Goal: Information Seeking & Learning: Learn about a topic

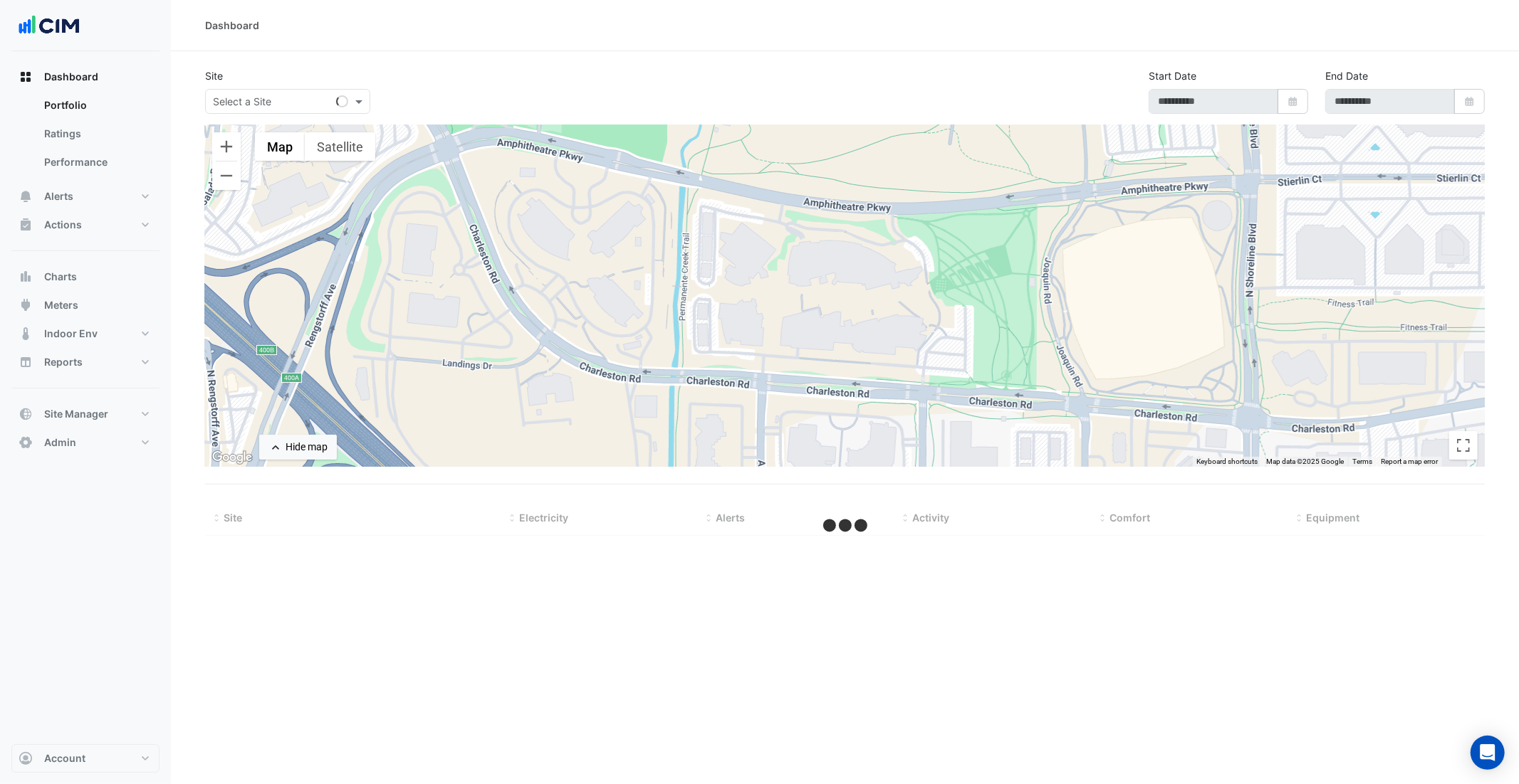
type input "**********"
select select "***"
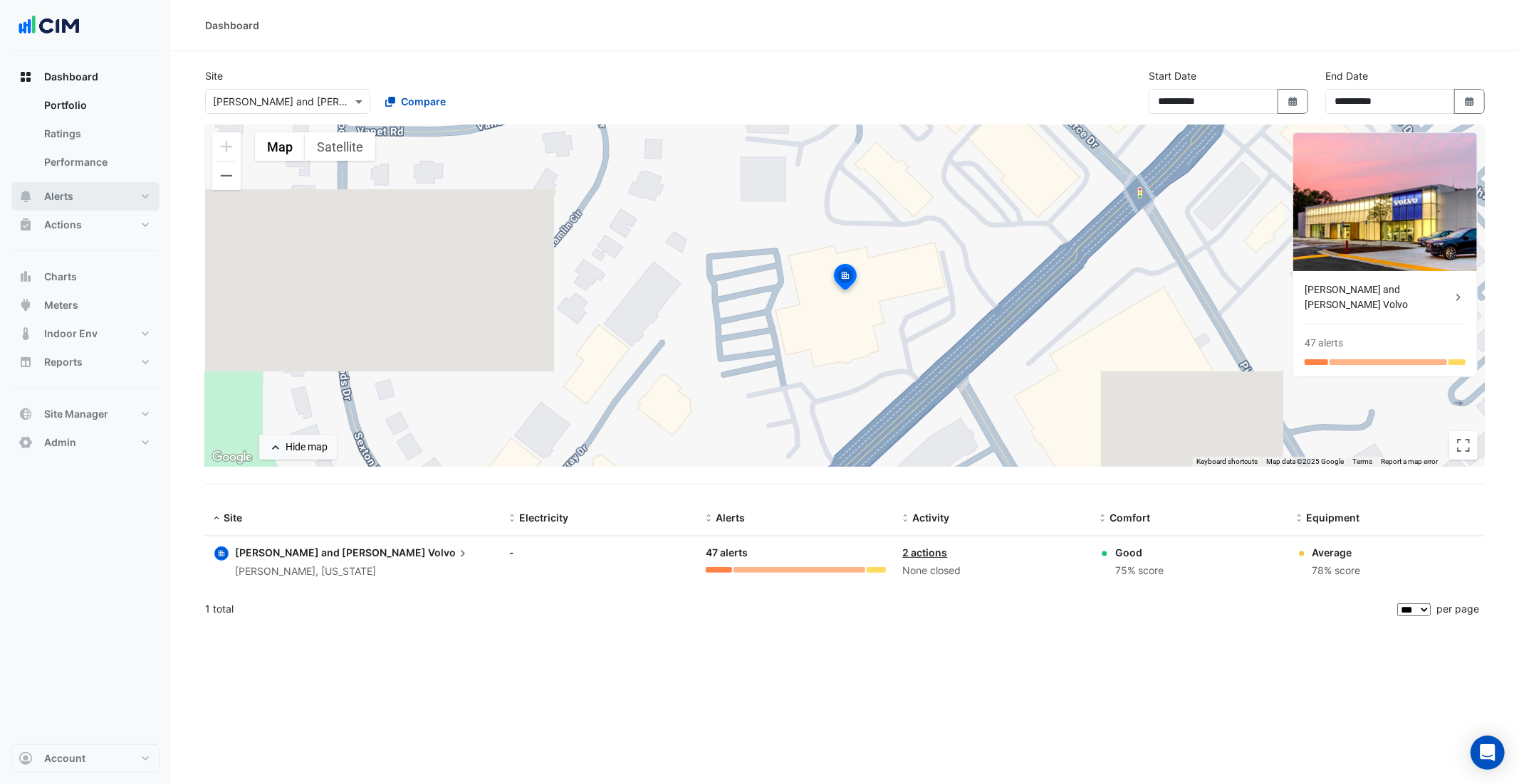
click at [102, 204] on button "Alerts" at bounding box center [85, 196] width 148 height 29
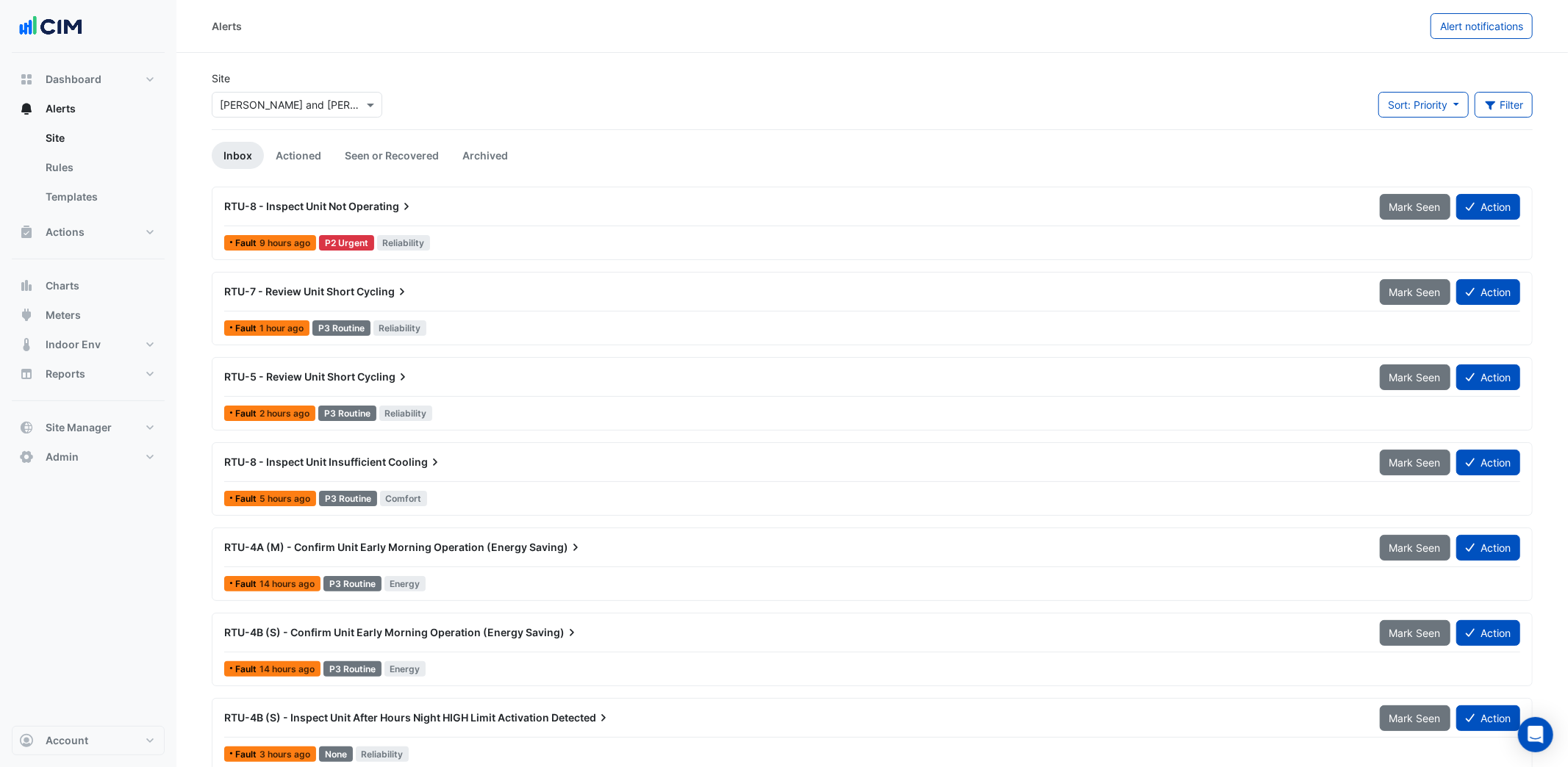
click at [261, 103] on input "text" at bounding box center [282, 105] width 125 height 15
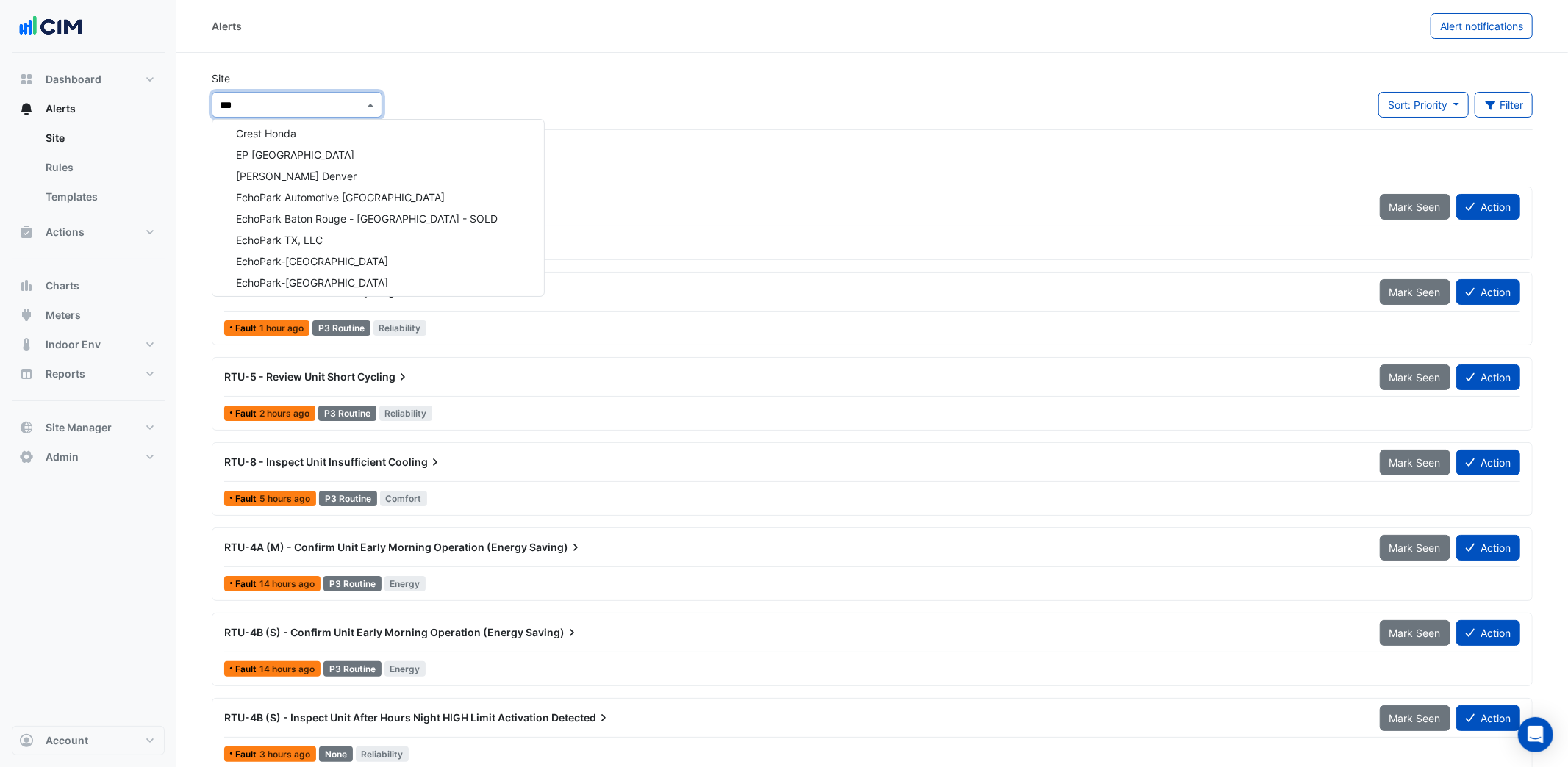
scroll to position [89, 0]
type input "*****"
click at [301, 234] on span "Honda Pensacola" at bounding box center [277, 239] width 84 height 13
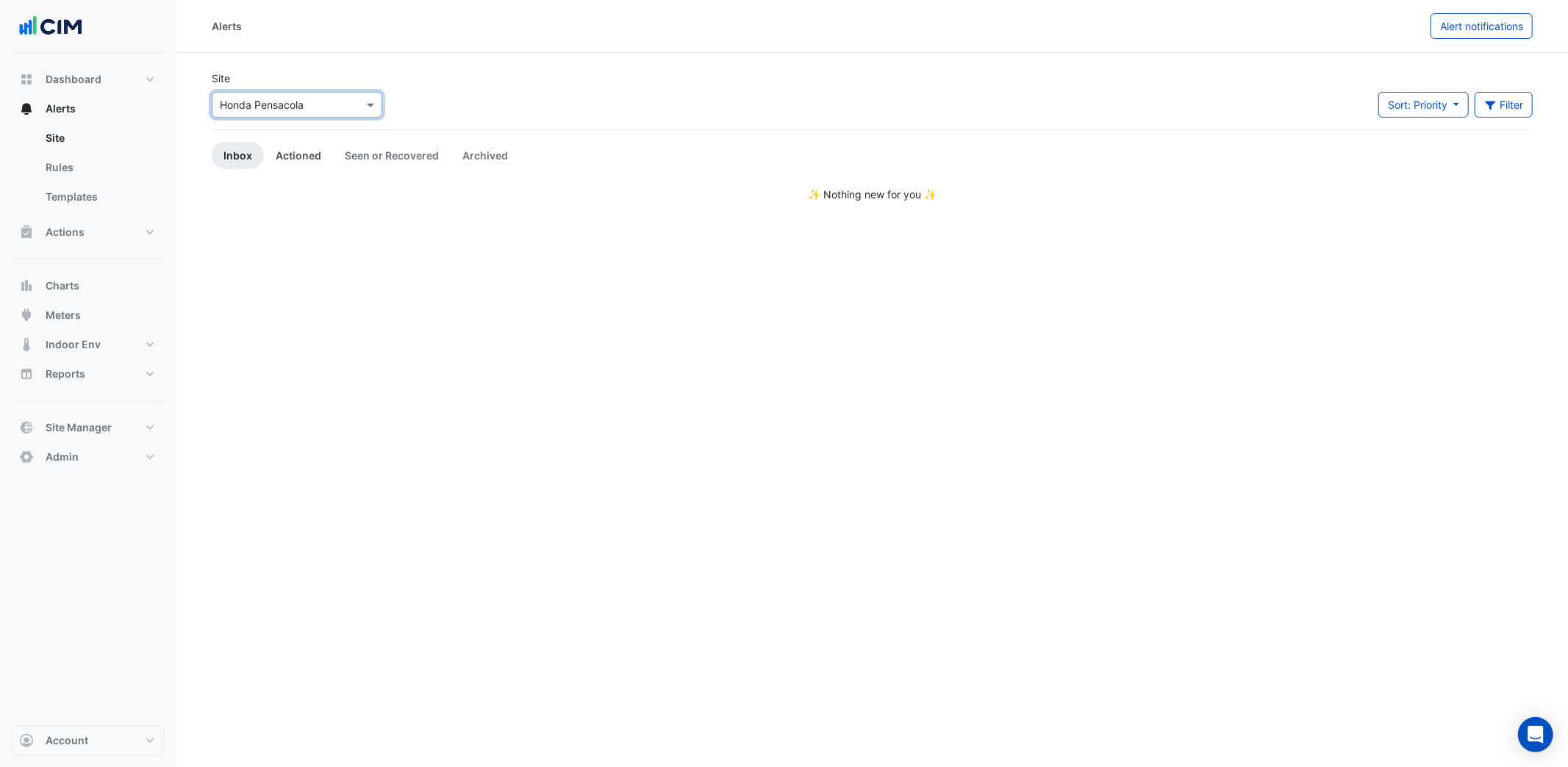
click at [320, 149] on link "Actioned" at bounding box center [298, 155] width 69 height 27
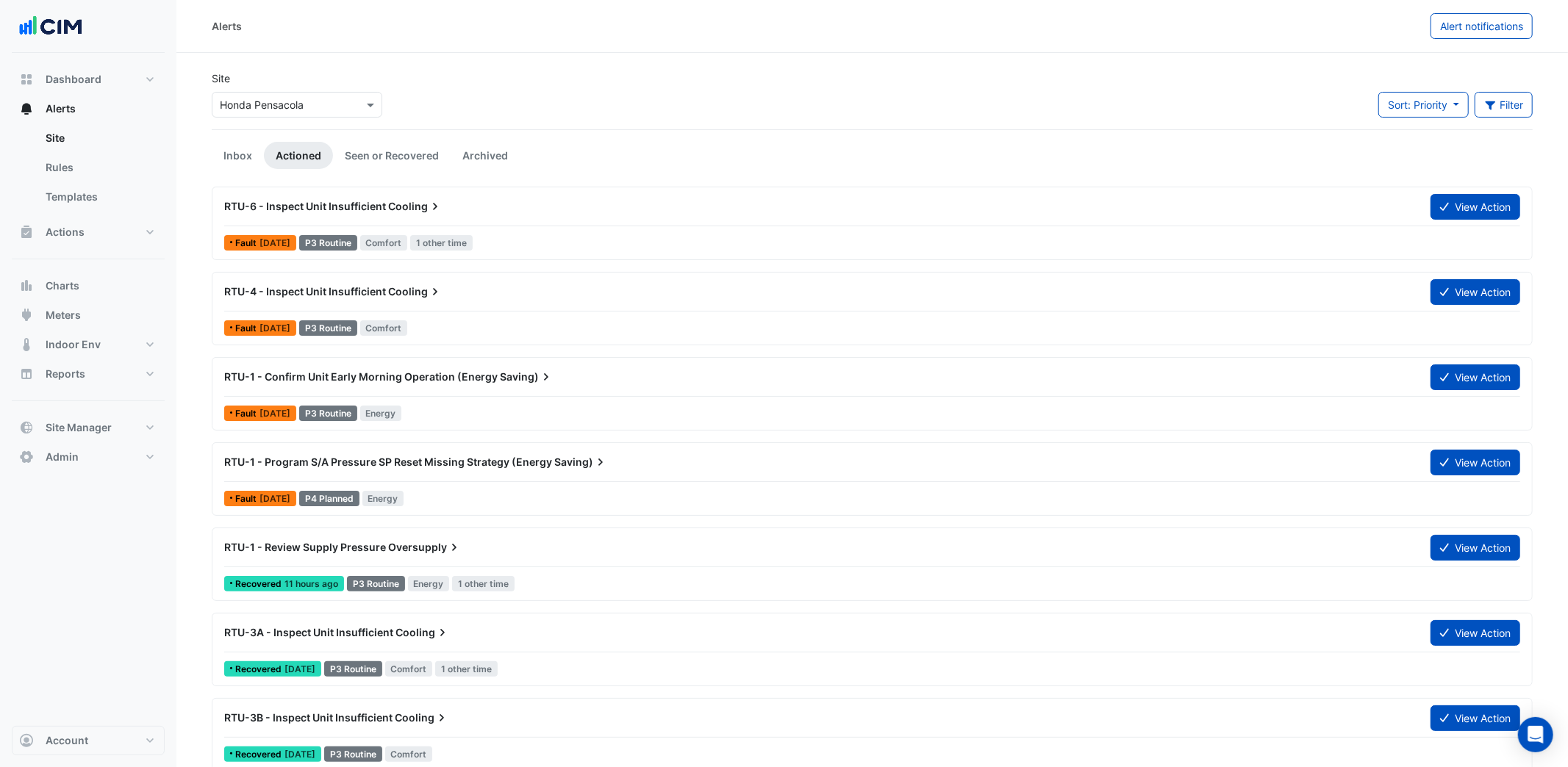
click at [355, 219] on div "RTU-6 - Inspect Unit Insufficient Cooling" at bounding box center [818, 206] width 1206 height 26
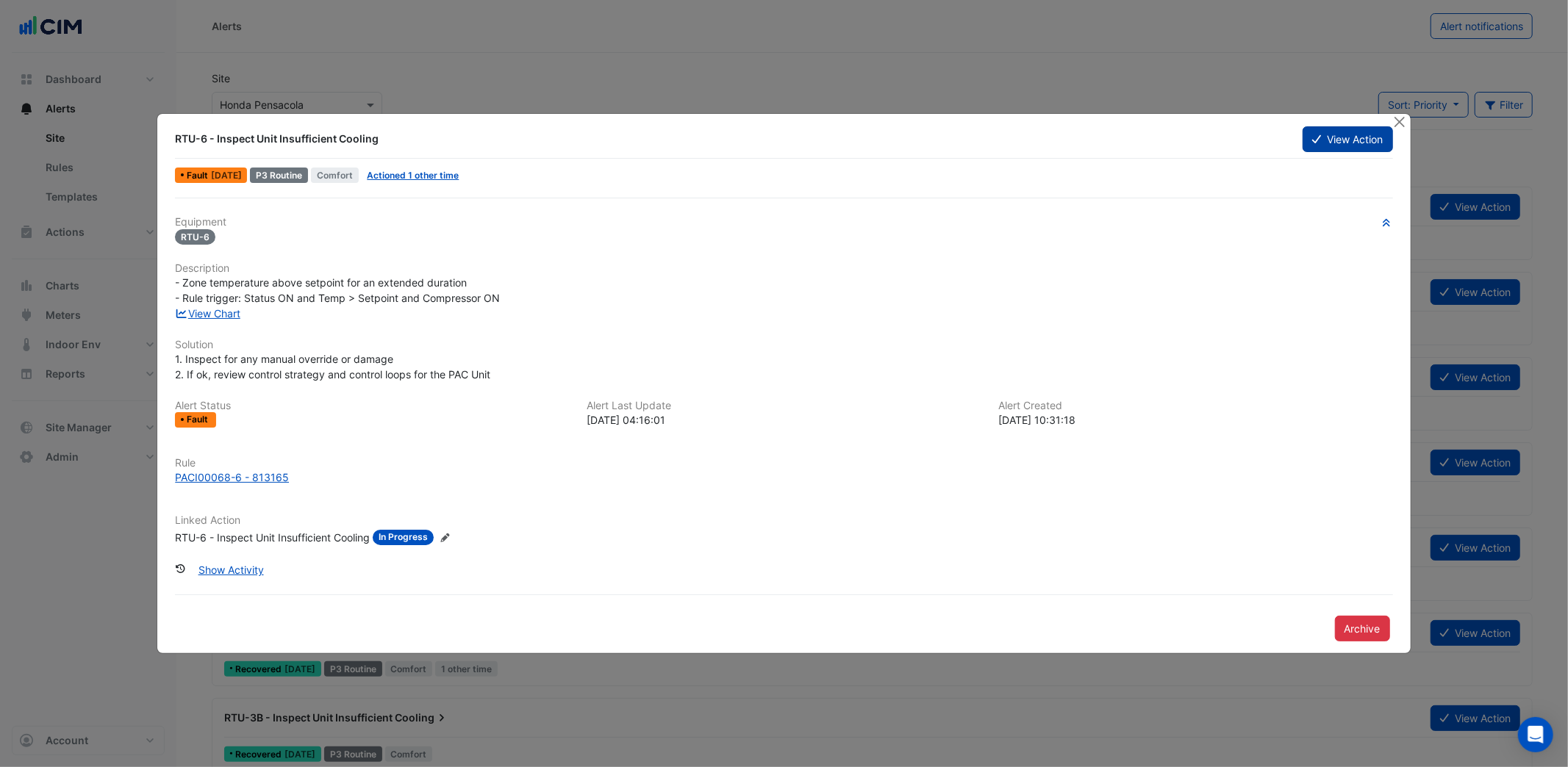
click at [1328, 144] on button "View Action" at bounding box center [1347, 139] width 89 height 25
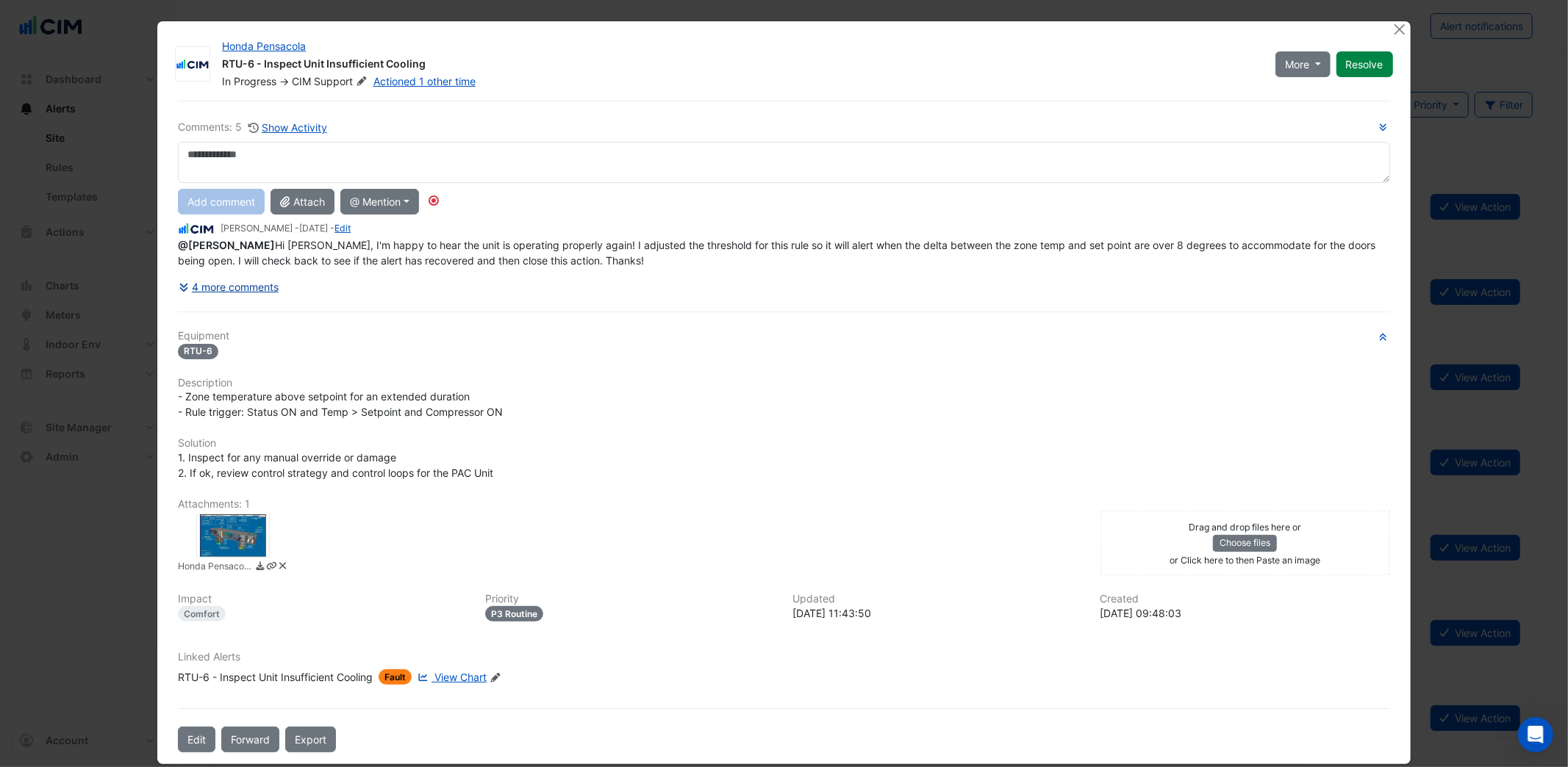
click at [256, 283] on button "4 more comments" at bounding box center [229, 286] width 101 height 25
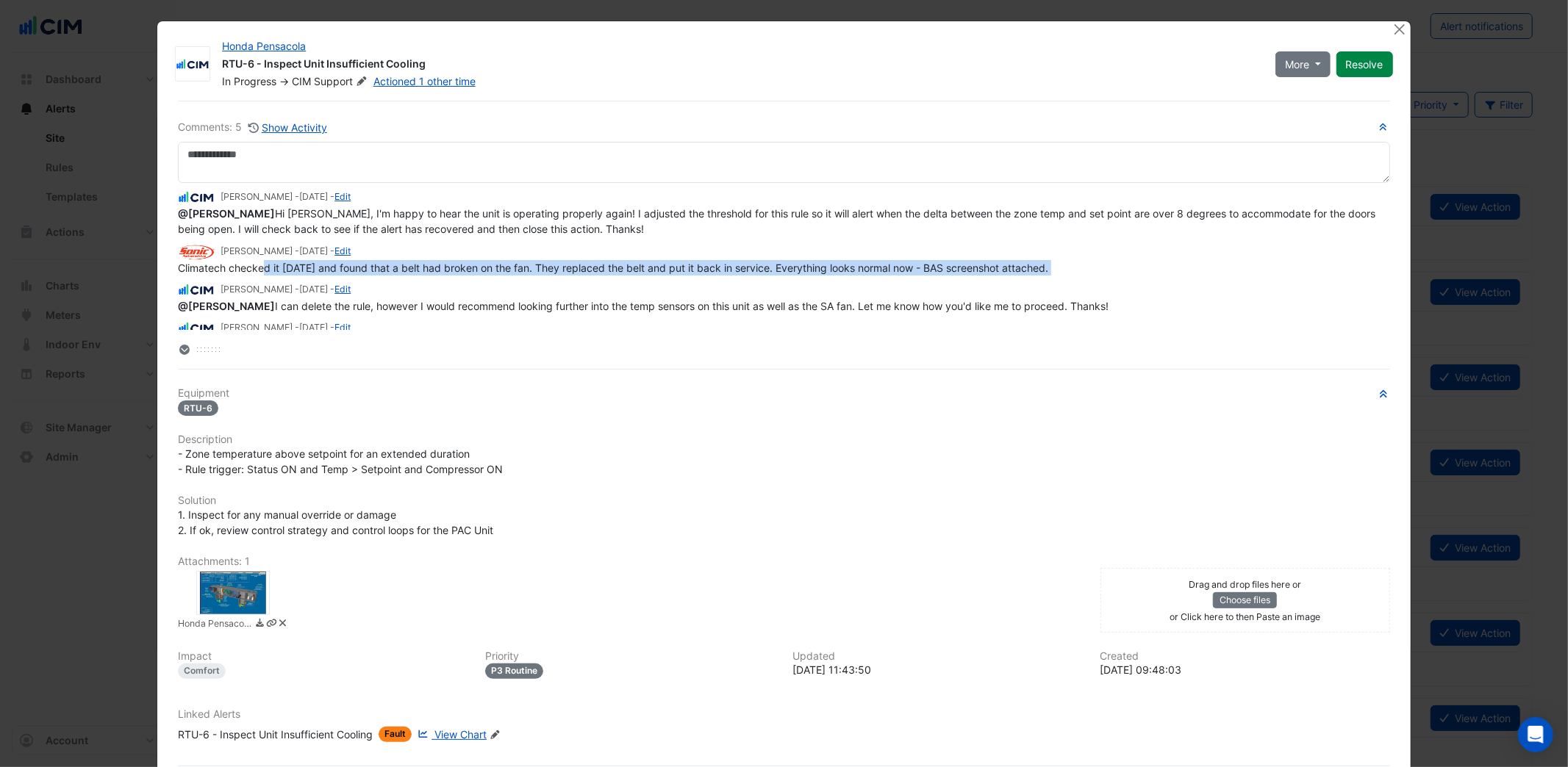
drag, startPoint x: 268, startPoint y: 266, endPoint x: 891, endPoint y: 276, distance: 623.1
click at [891, 276] on div "[PERSON_NAME] - [DATE] - Edit @[PERSON_NAME] Hi [PERSON_NAME], I'm happy to hea…" at bounding box center [784, 256] width 1211 height 147
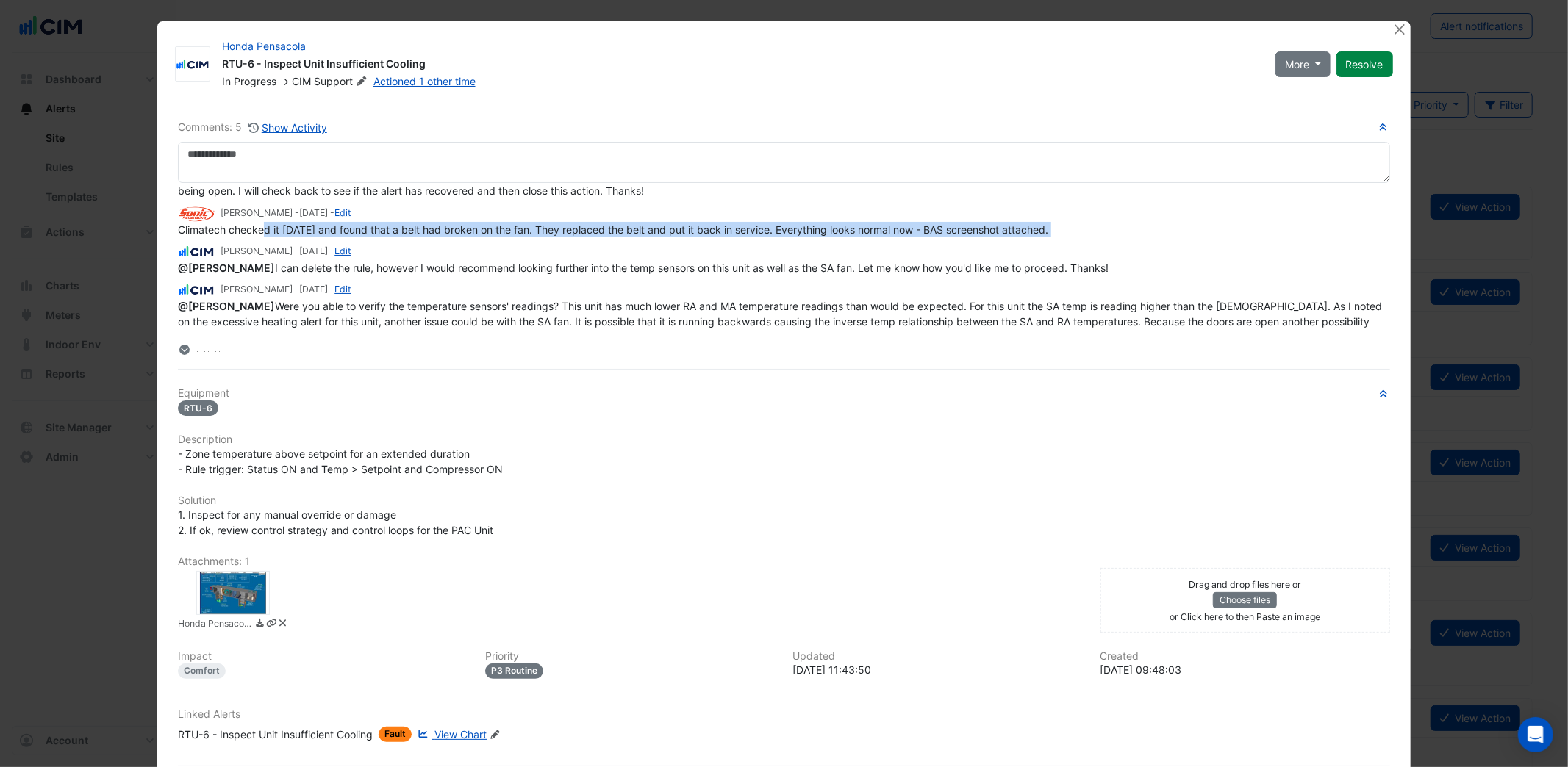
scroll to position [103, 0]
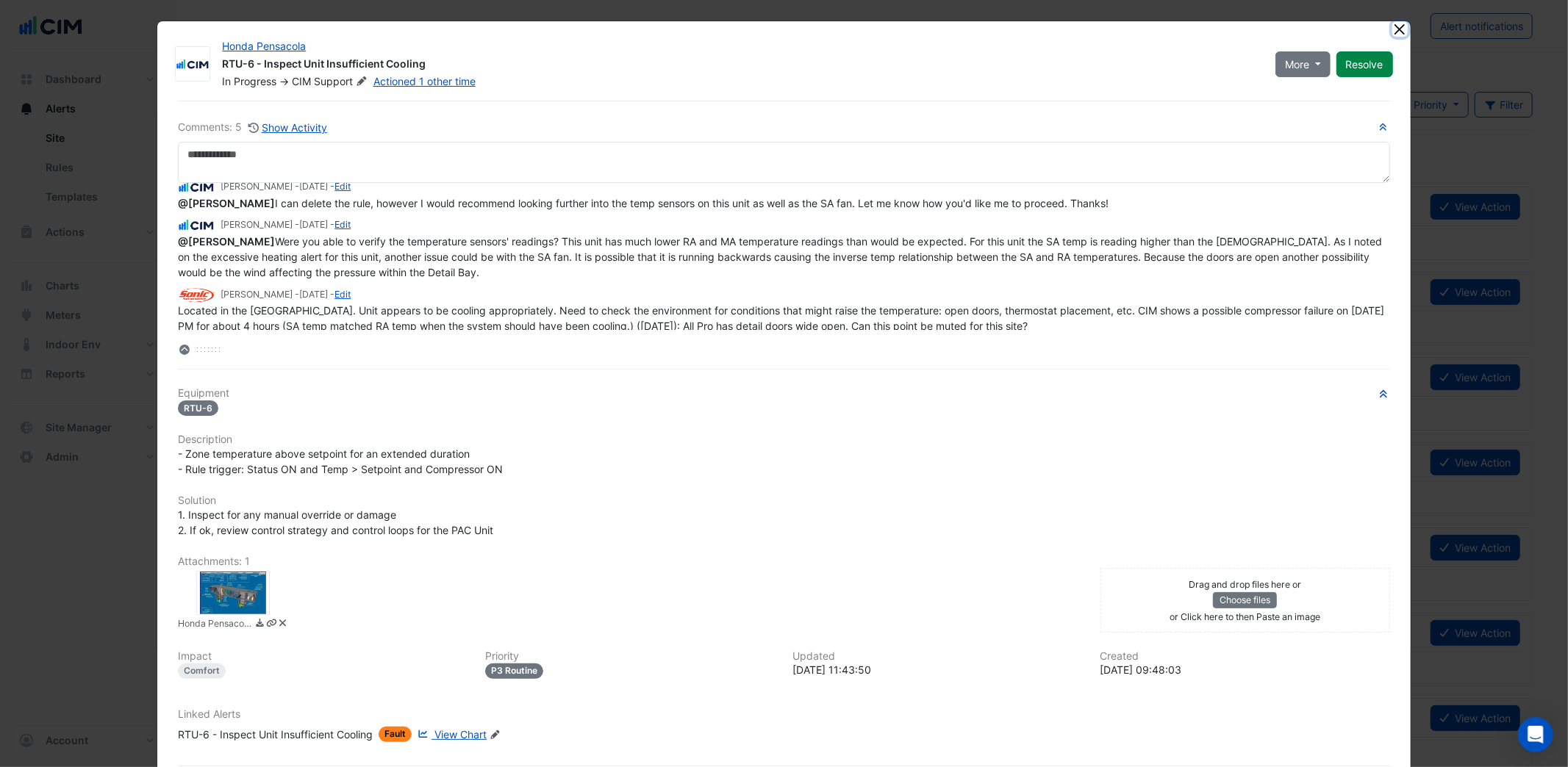
click at [1399, 25] on button "Close" at bounding box center [1399, 29] width 15 height 15
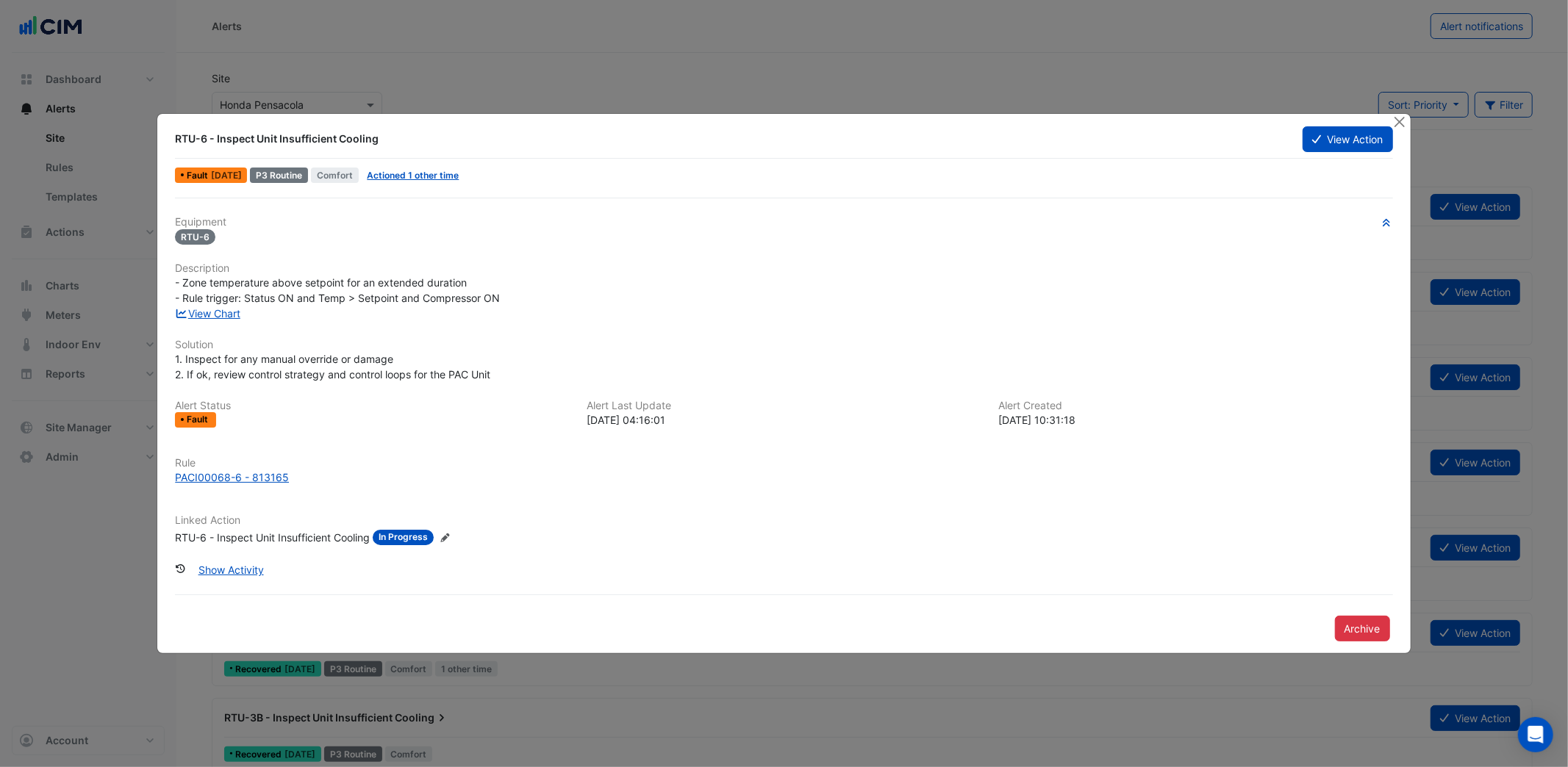
click at [1403, 131] on div at bounding box center [1401, 122] width 18 height 17
click at [1402, 122] on button "Close" at bounding box center [1399, 121] width 15 height 15
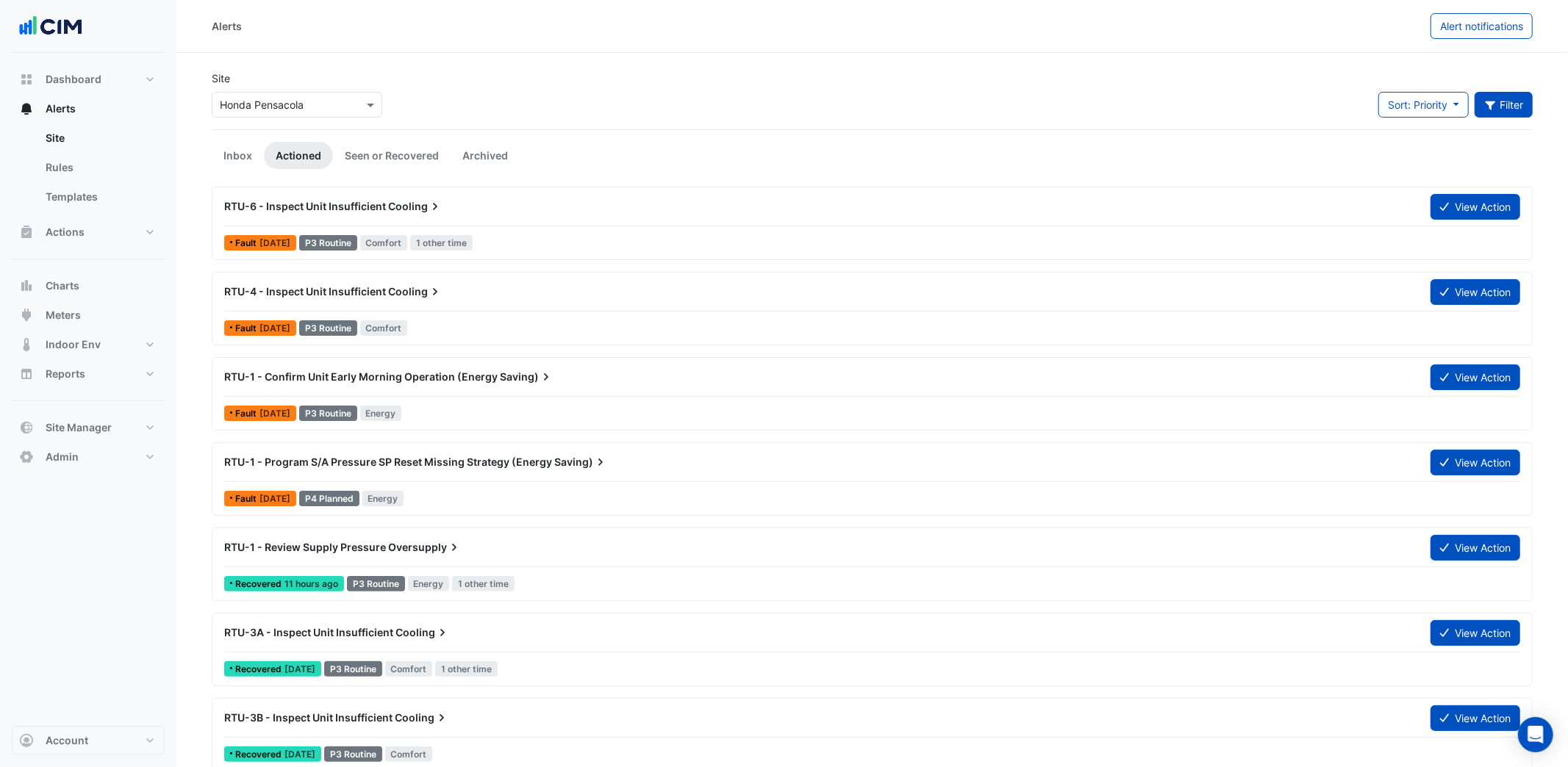
click at [1488, 104] on icon "button" at bounding box center [1490, 105] width 14 height 10
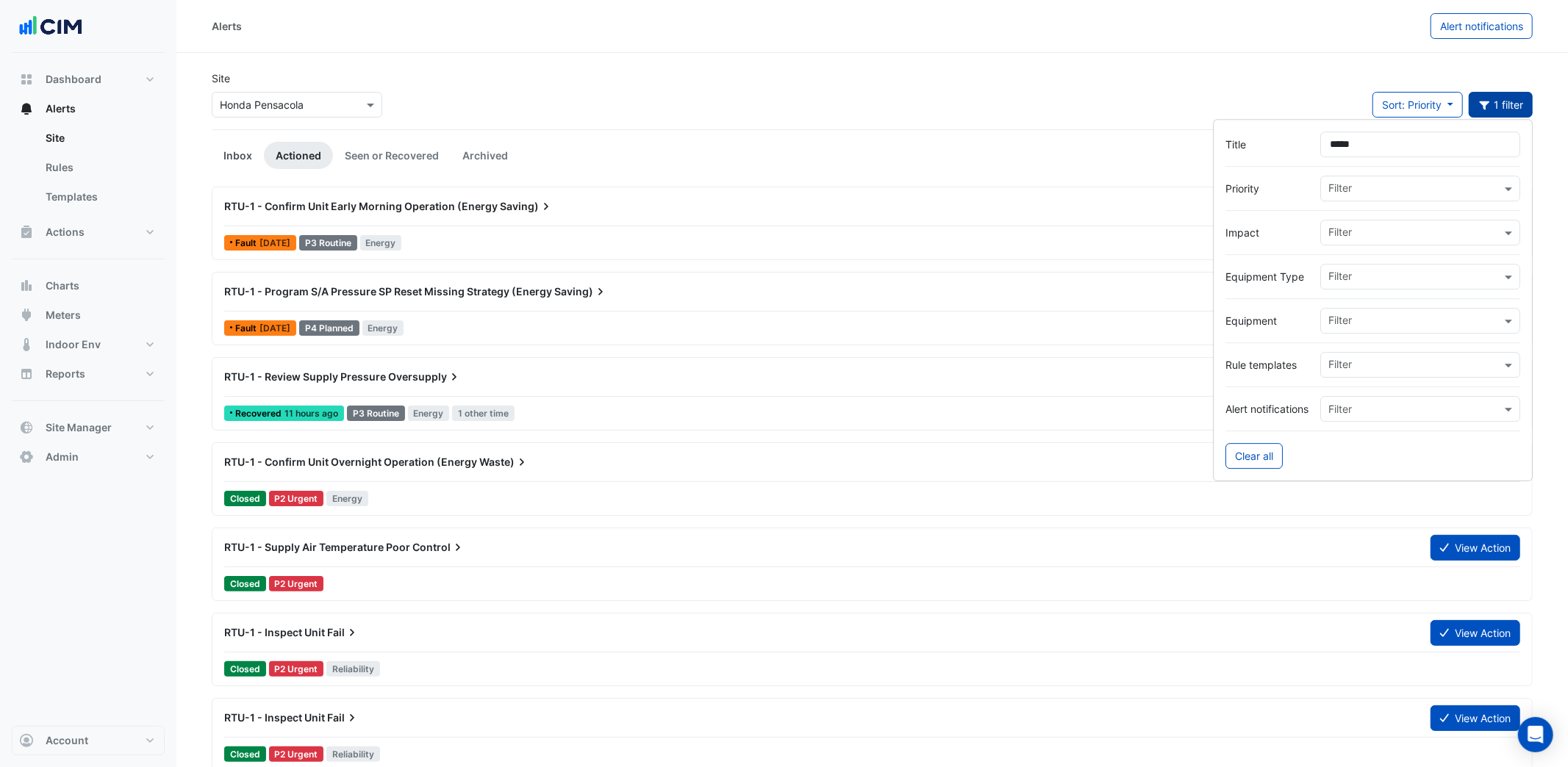
type input "*****"
click at [234, 155] on link "Inbox" at bounding box center [238, 155] width 52 height 27
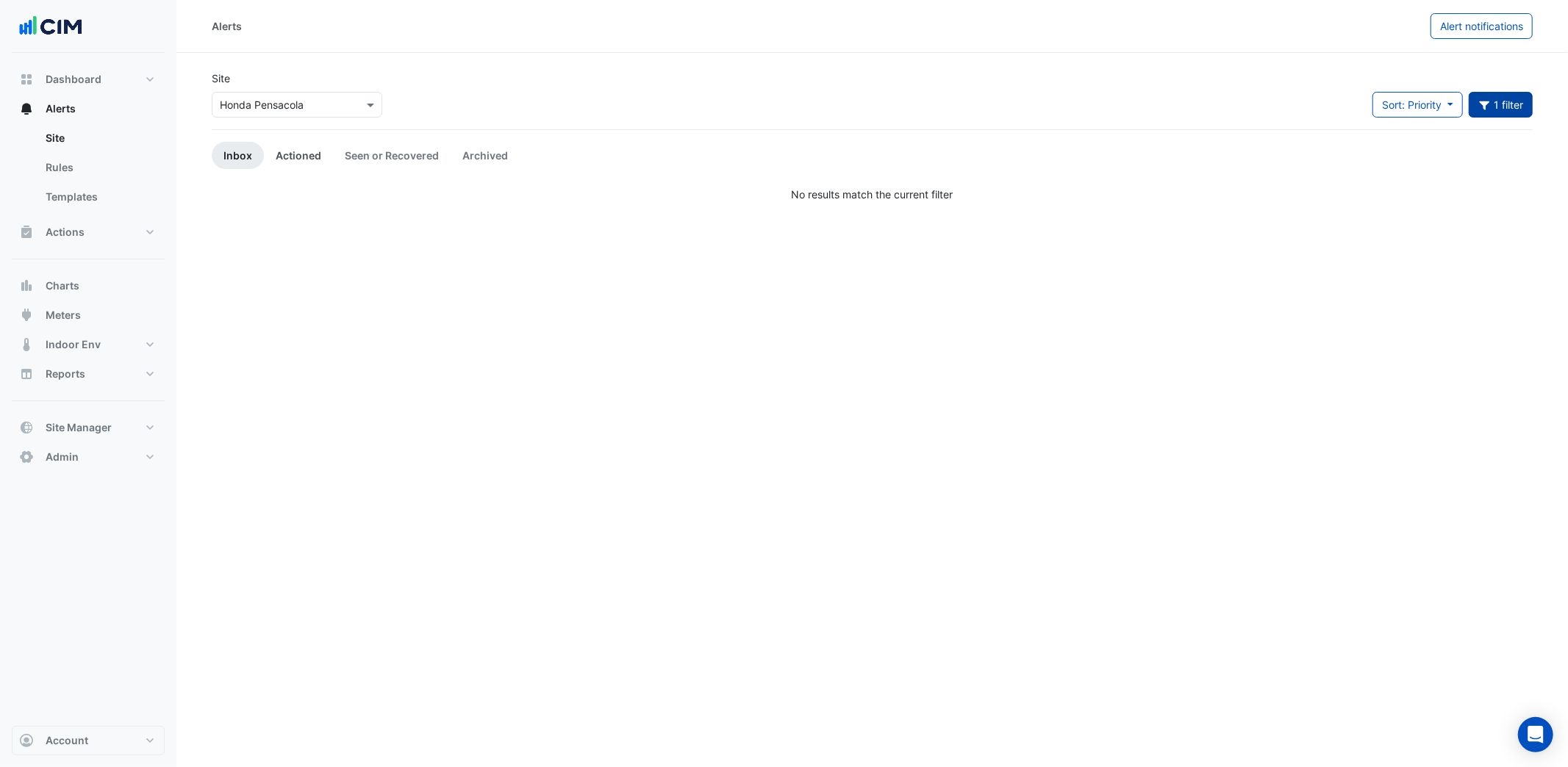
click at [286, 156] on link "Actioned" at bounding box center [298, 155] width 69 height 27
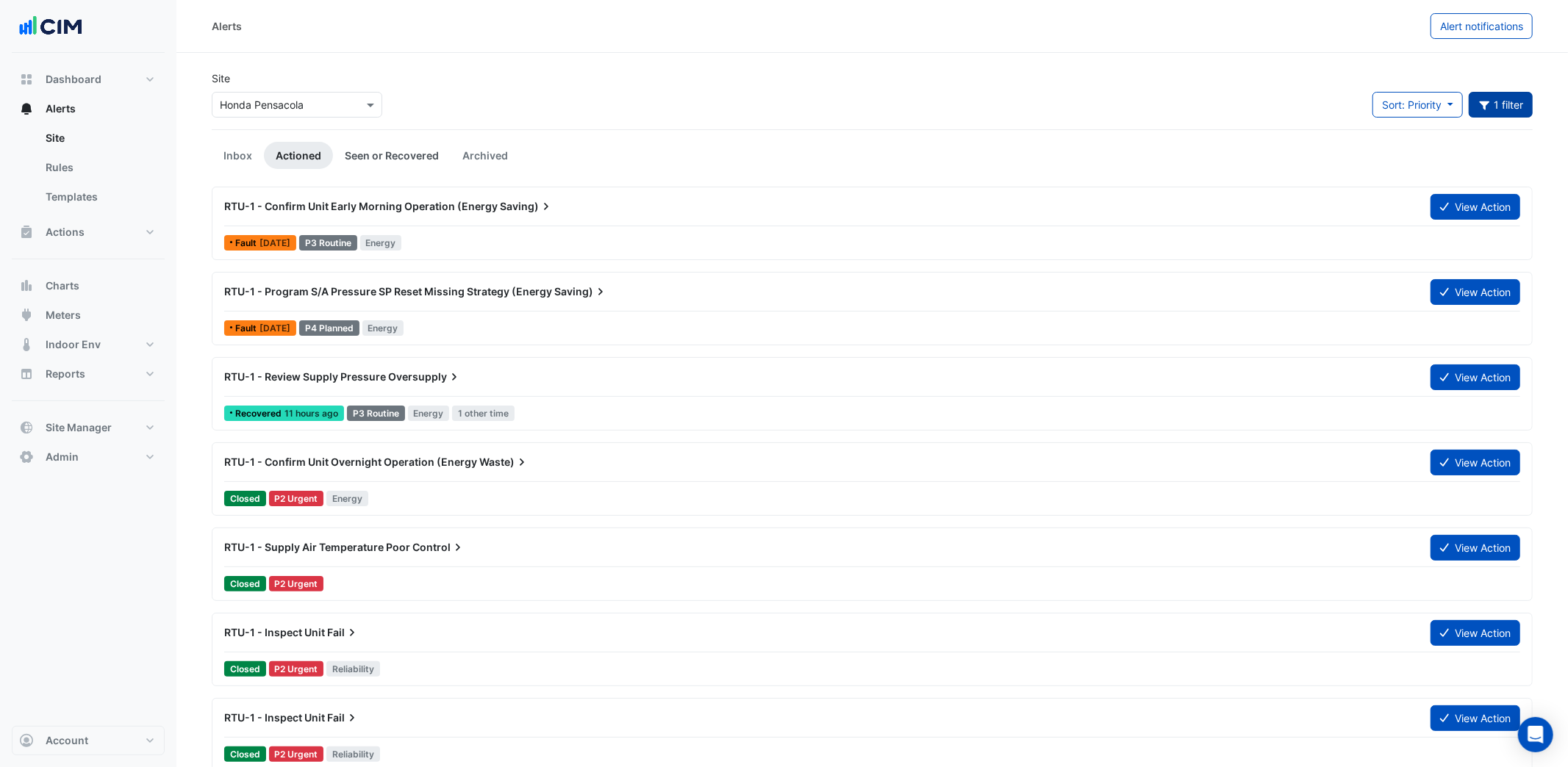
click at [394, 154] on link "Seen or Recovered" at bounding box center [391, 155] width 117 height 27
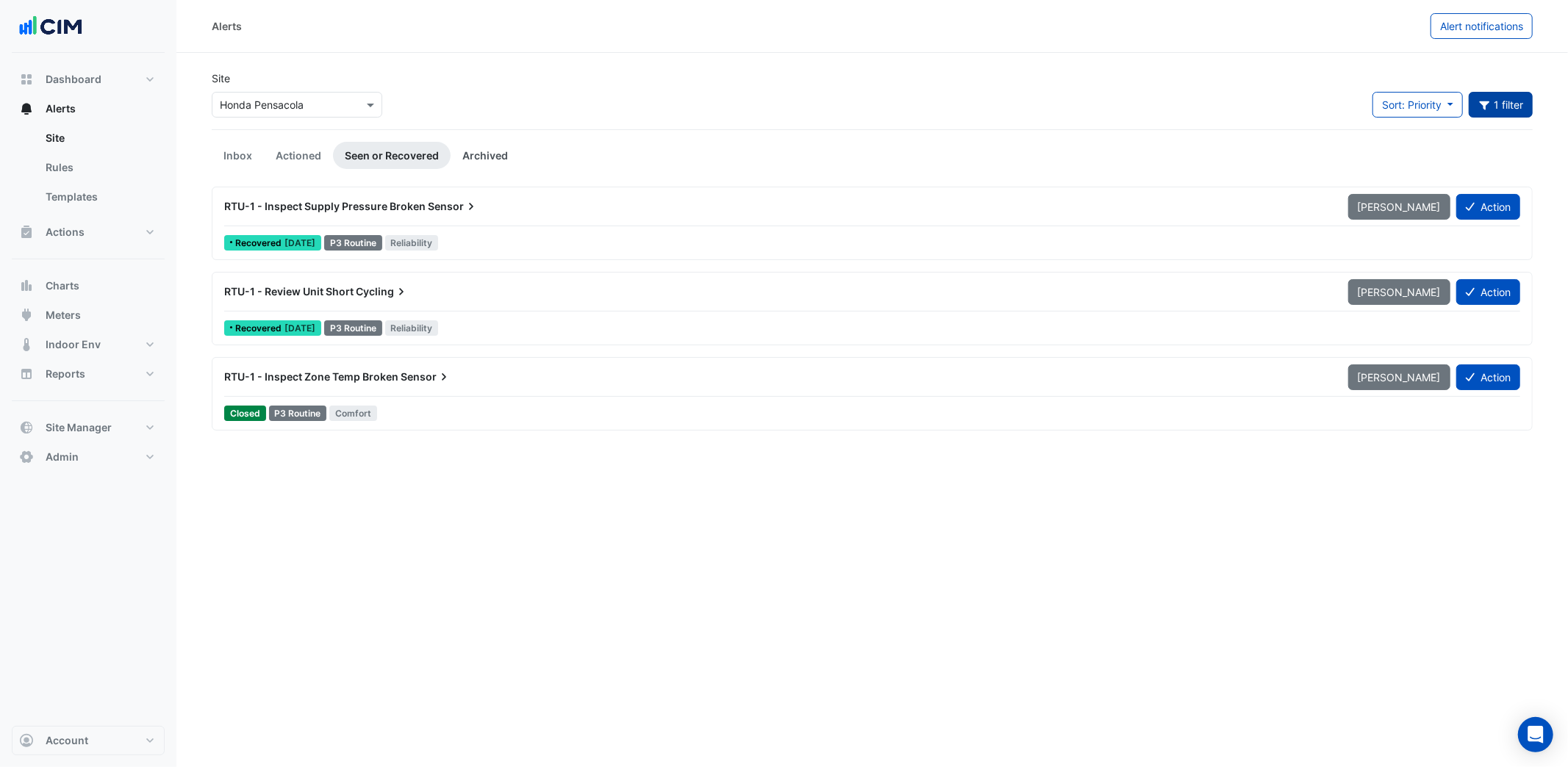
click at [482, 155] on link "Archived" at bounding box center [484, 155] width 69 height 27
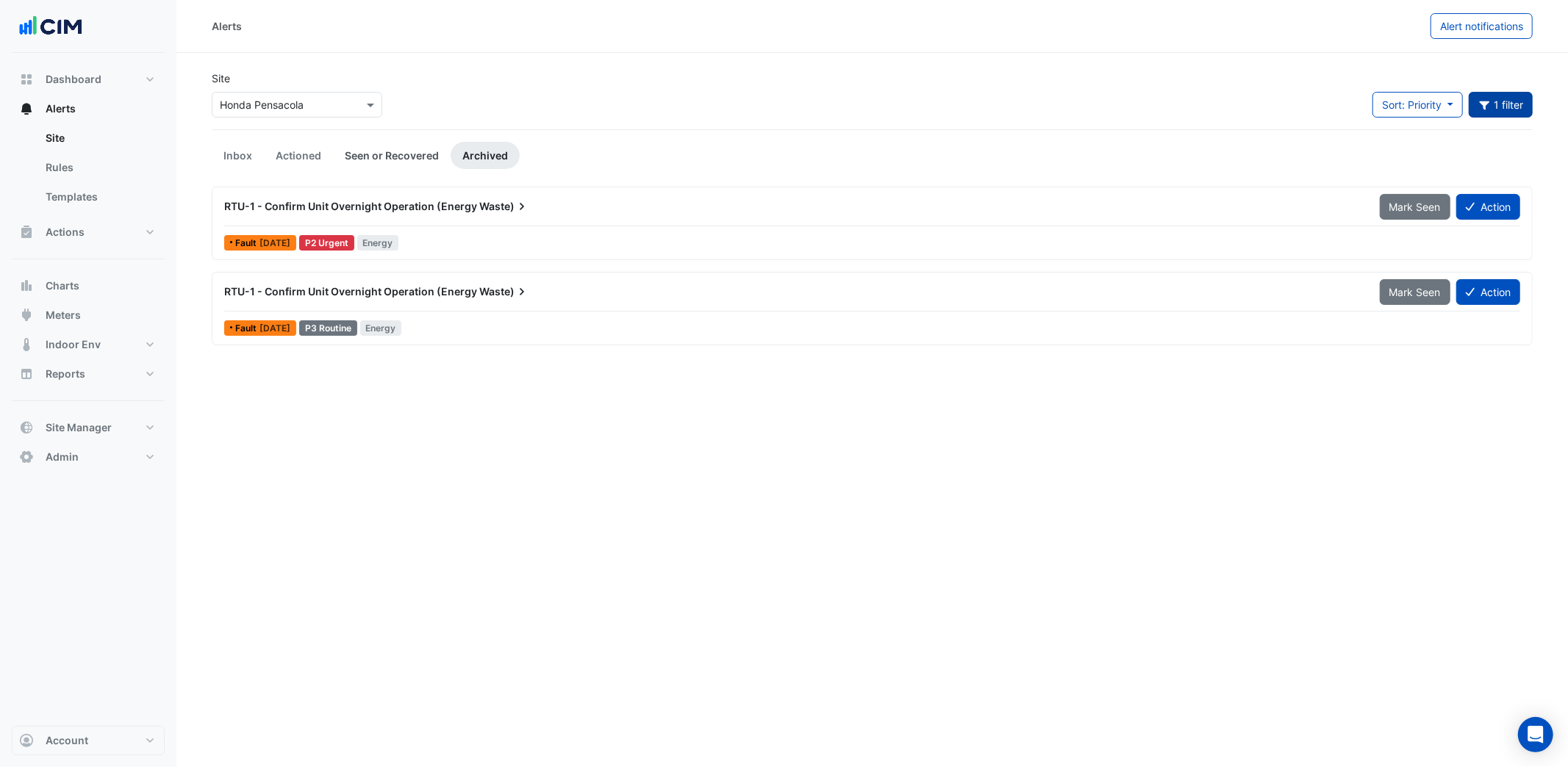
click at [361, 158] on link "Seen or Recovered" at bounding box center [391, 155] width 117 height 27
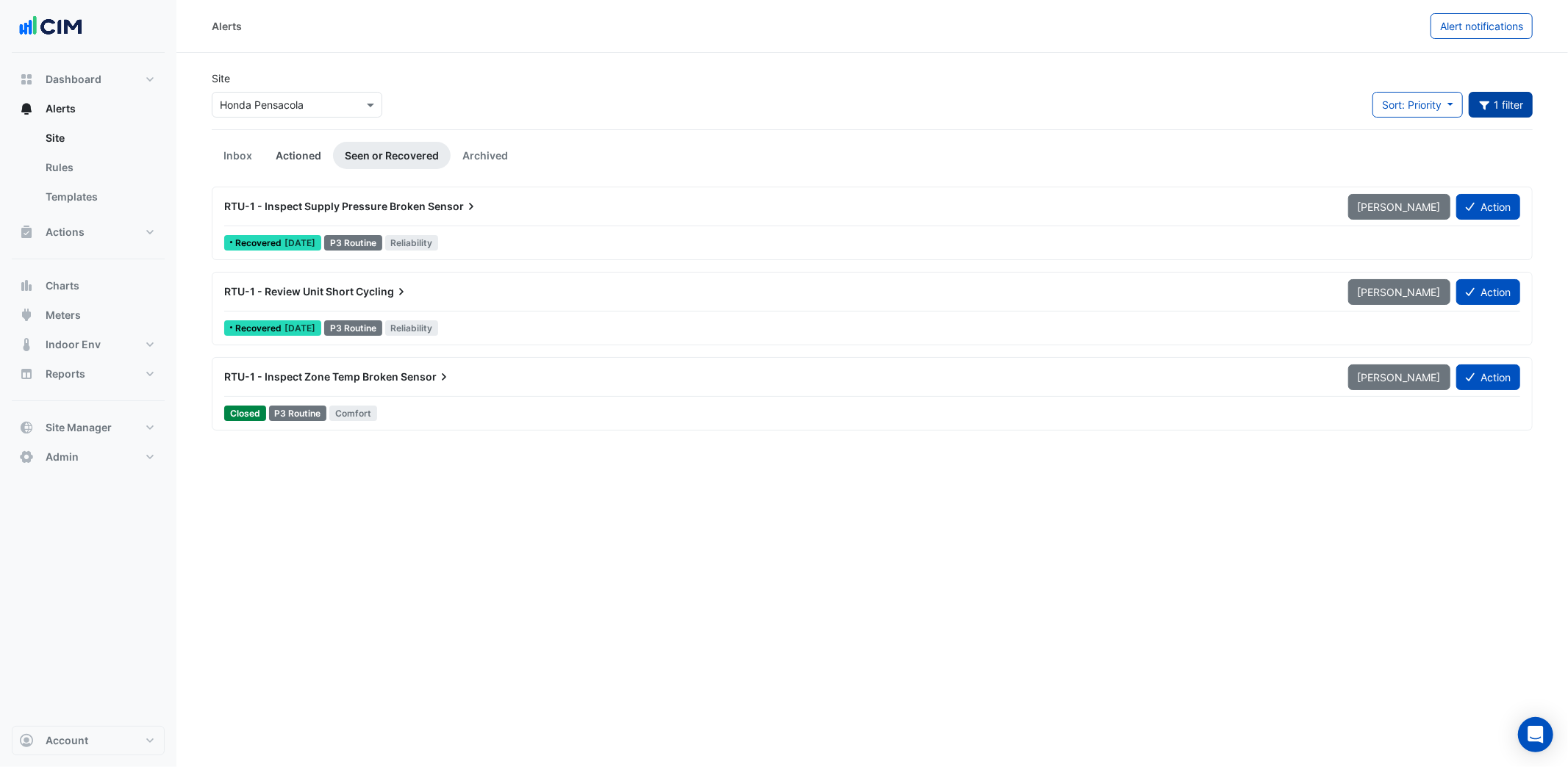
click at [286, 157] on link "Actioned" at bounding box center [298, 155] width 69 height 27
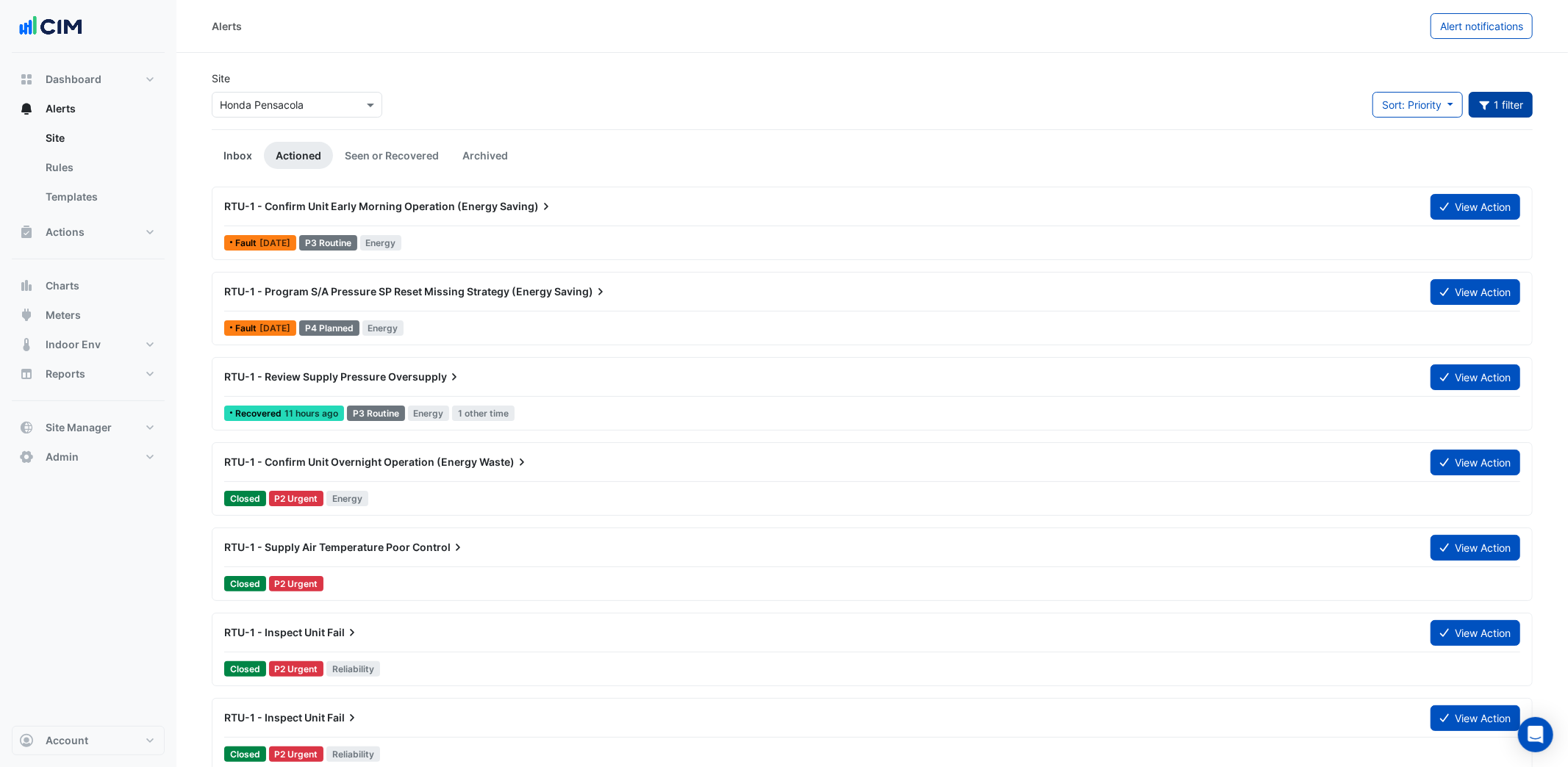
click at [246, 153] on link "Inbox" at bounding box center [238, 155] width 52 height 27
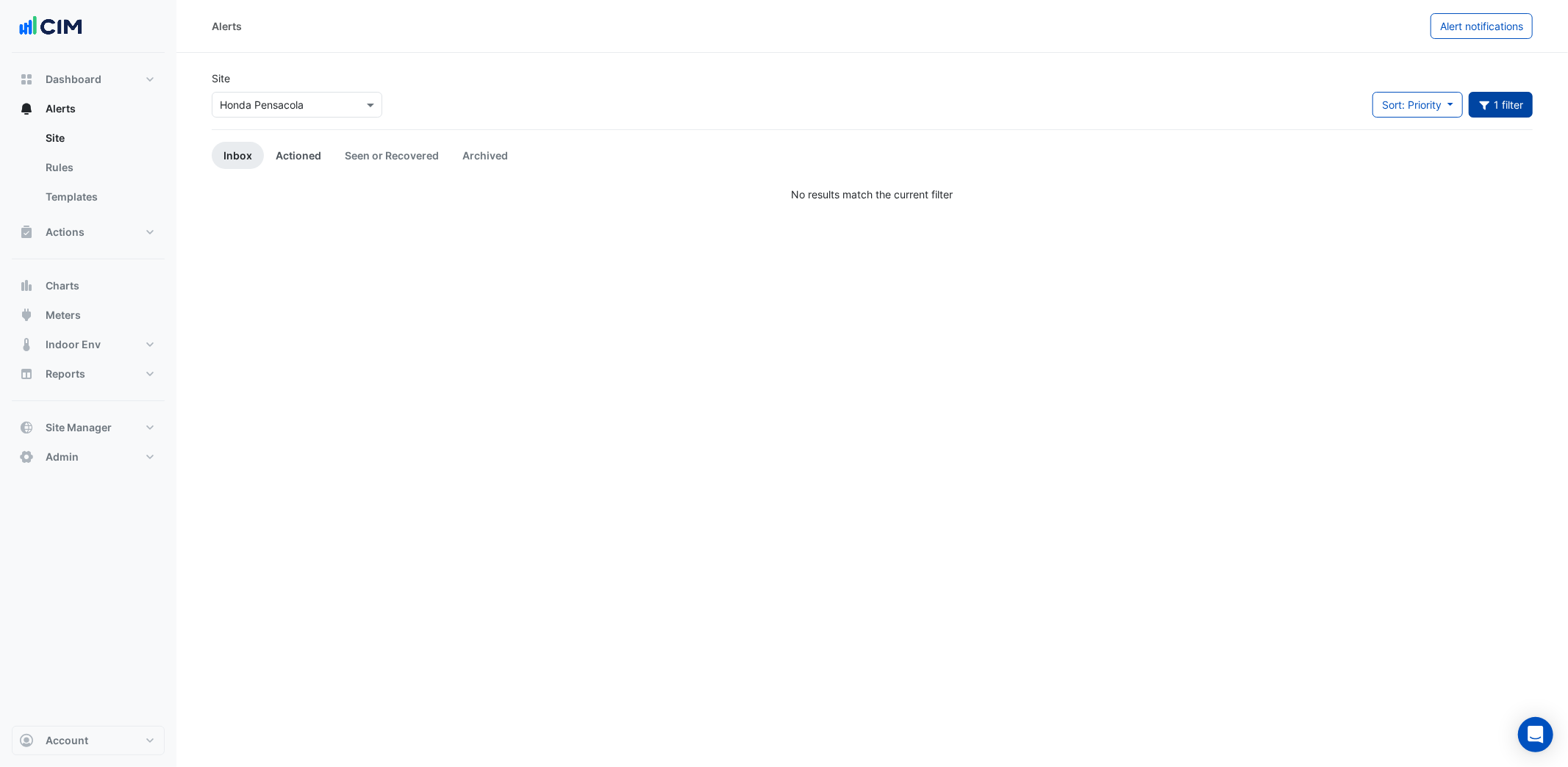
click at [281, 152] on link "Actioned" at bounding box center [298, 155] width 69 height 27
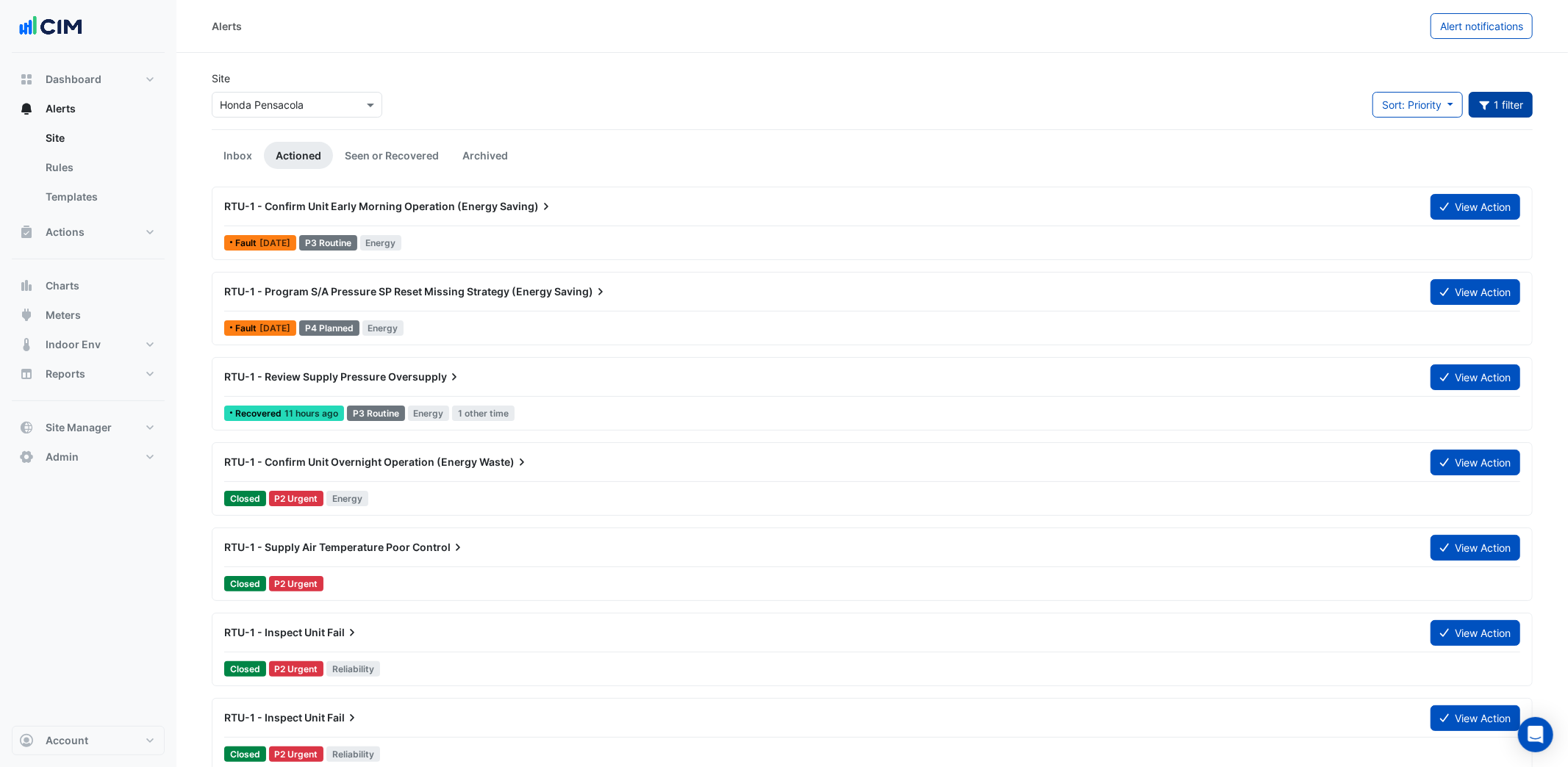
click at [401, 379] on span "Oversupply" at bounding box center [424, 377] width 73 height 14
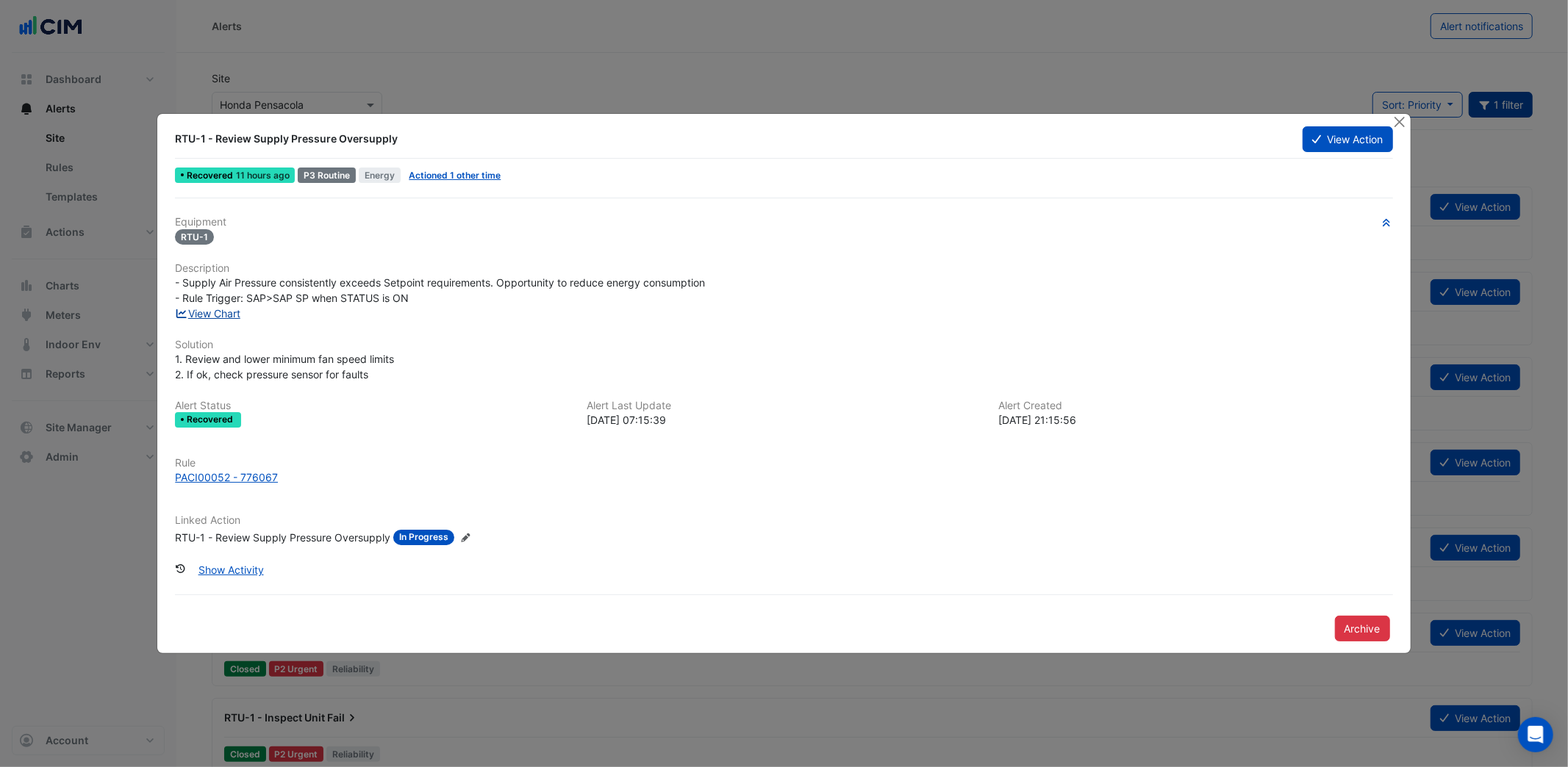
click at [219, 312] on link "View Chart" at bounding box center [208, 313] width 65 height 13
click at [1403, 117] on button "Close" at bounding box center [1399, 121] width 15 height 15
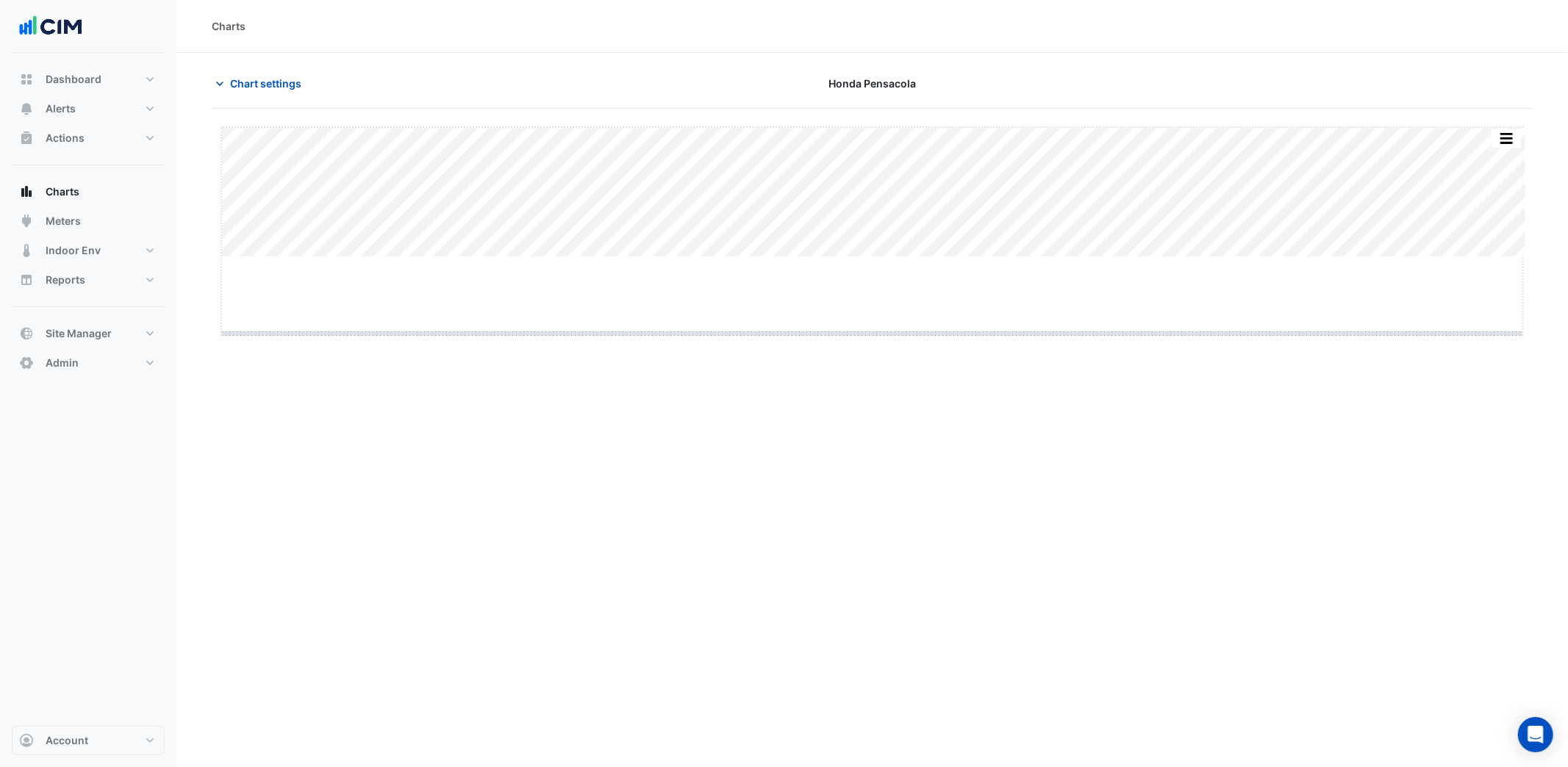
drag, startPoint x: 862, startPoint y: 257, endPoint x: 862, endPoint y: 378, distance: 121.0
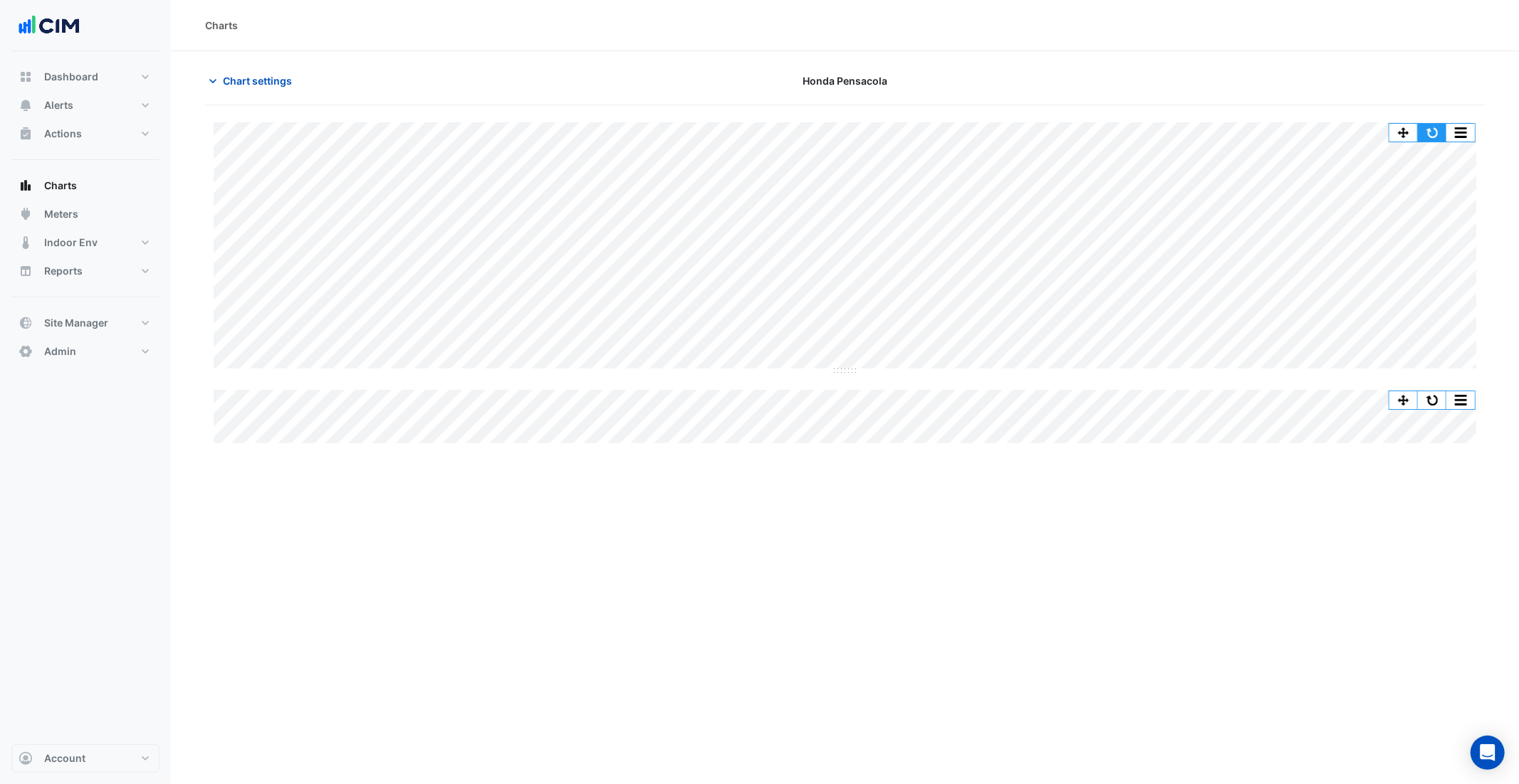
click at [1431, 135] on button "button" at bounding box center [1431, 132] width 29 height 18
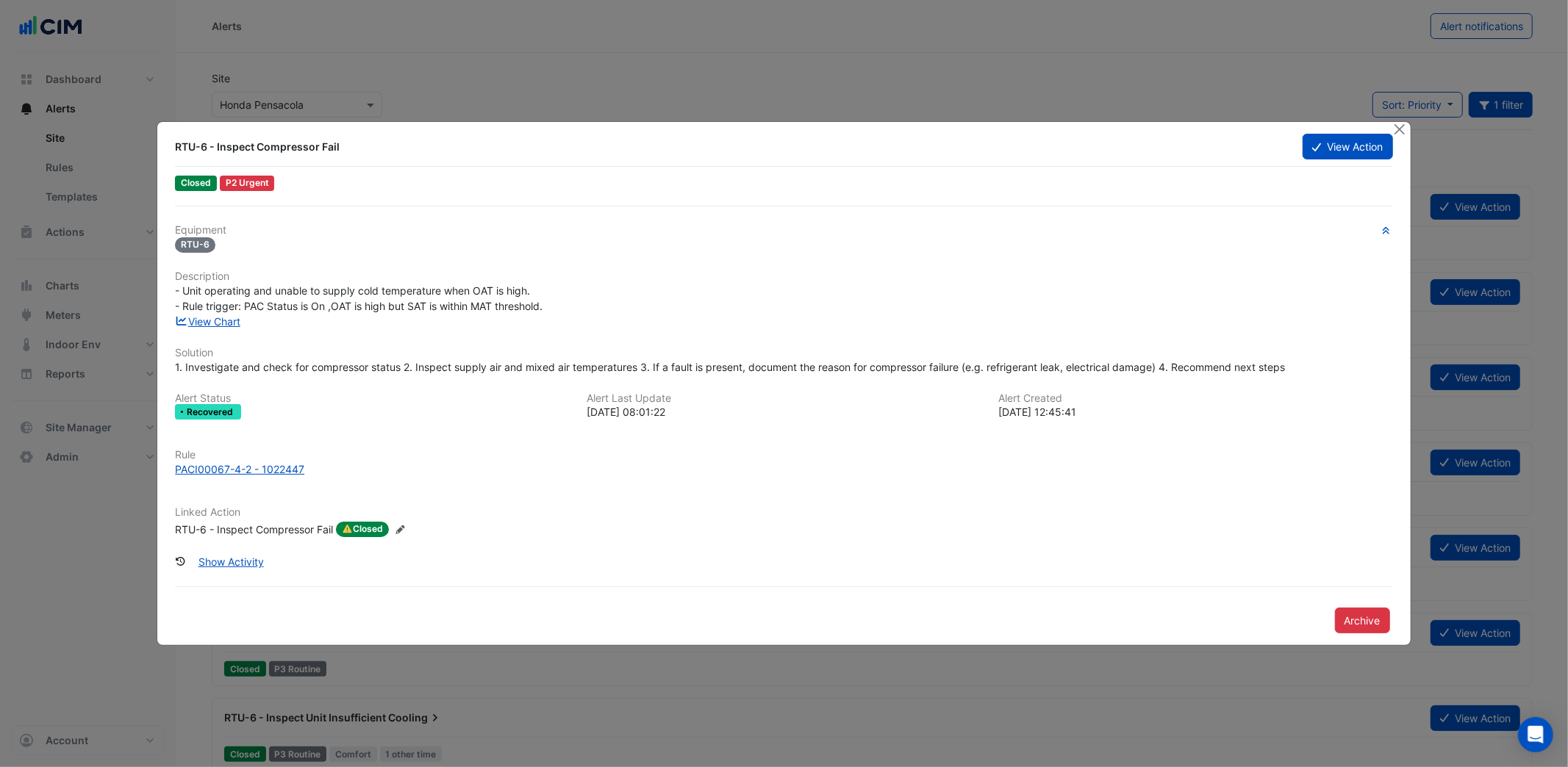
drag, startPoint x: 196, startPoint y: 147, endPoint x: 371, endPoint y: 154, distance: 175.1
click at [371, 154] on div "RTU-6 - Inspect Compressor Fail" at bounding box center [729, 146] width 1127 height 26
click at [1339, 151] on button "View Action" at bounding box center [1347, 146] width 89 height 25
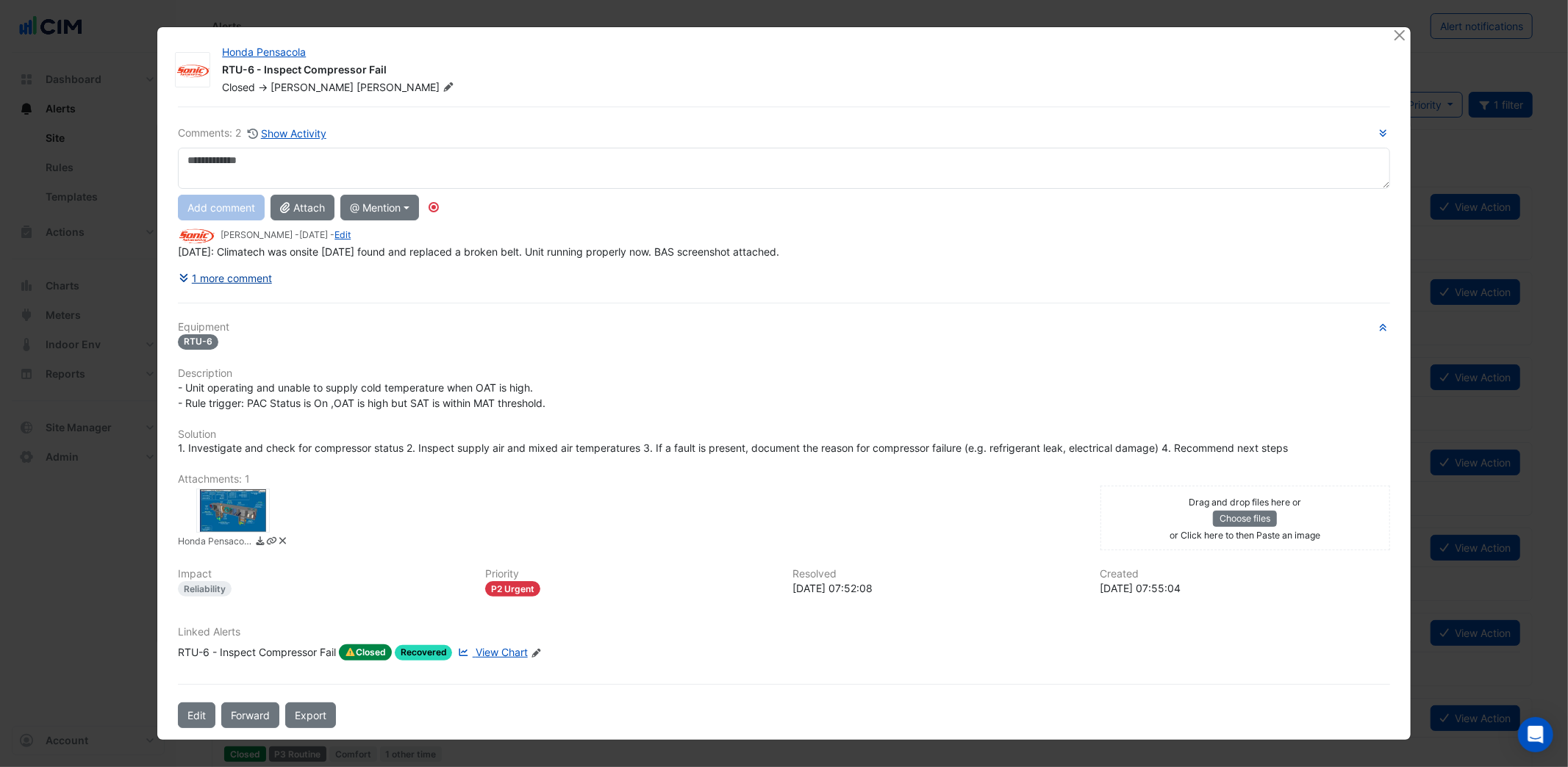
click at [245, 277] on button "1 more comment" at bounding box center [225, 278] width 95 height 25
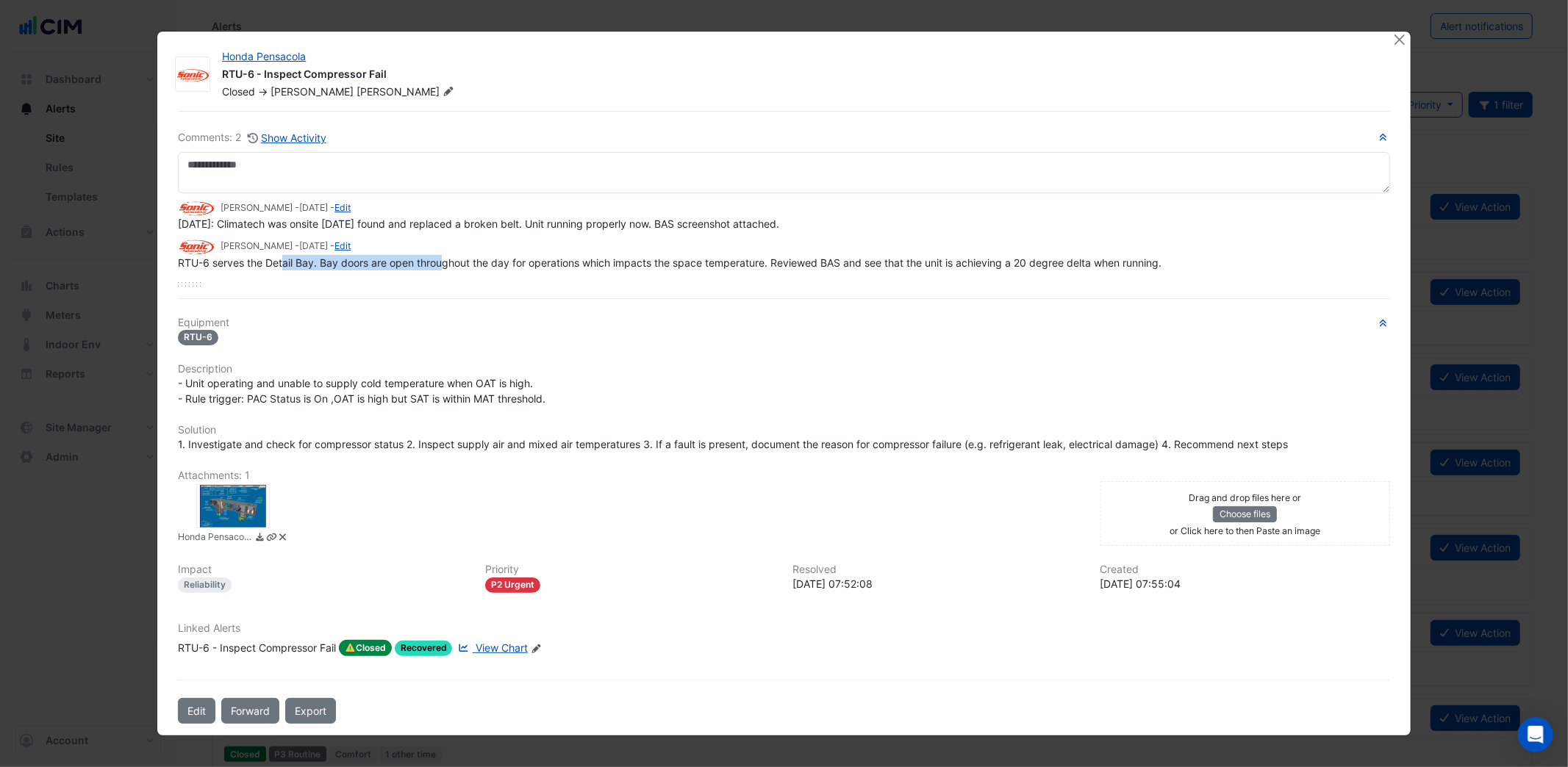
drag, startPoint x: 285, startPoint y: 262, endPoint x: 444, endPoint y: 257, distance: 159.1
click at [446, 257] on span "RTU-6 serves the Detail Bay. Bay doors are open throughout the day for operatio…" at bounding box center [670, 263] width 983 height 13
click at [498, 645] on span "View Chart" at bounding box center [502, 648] width 52 height 13
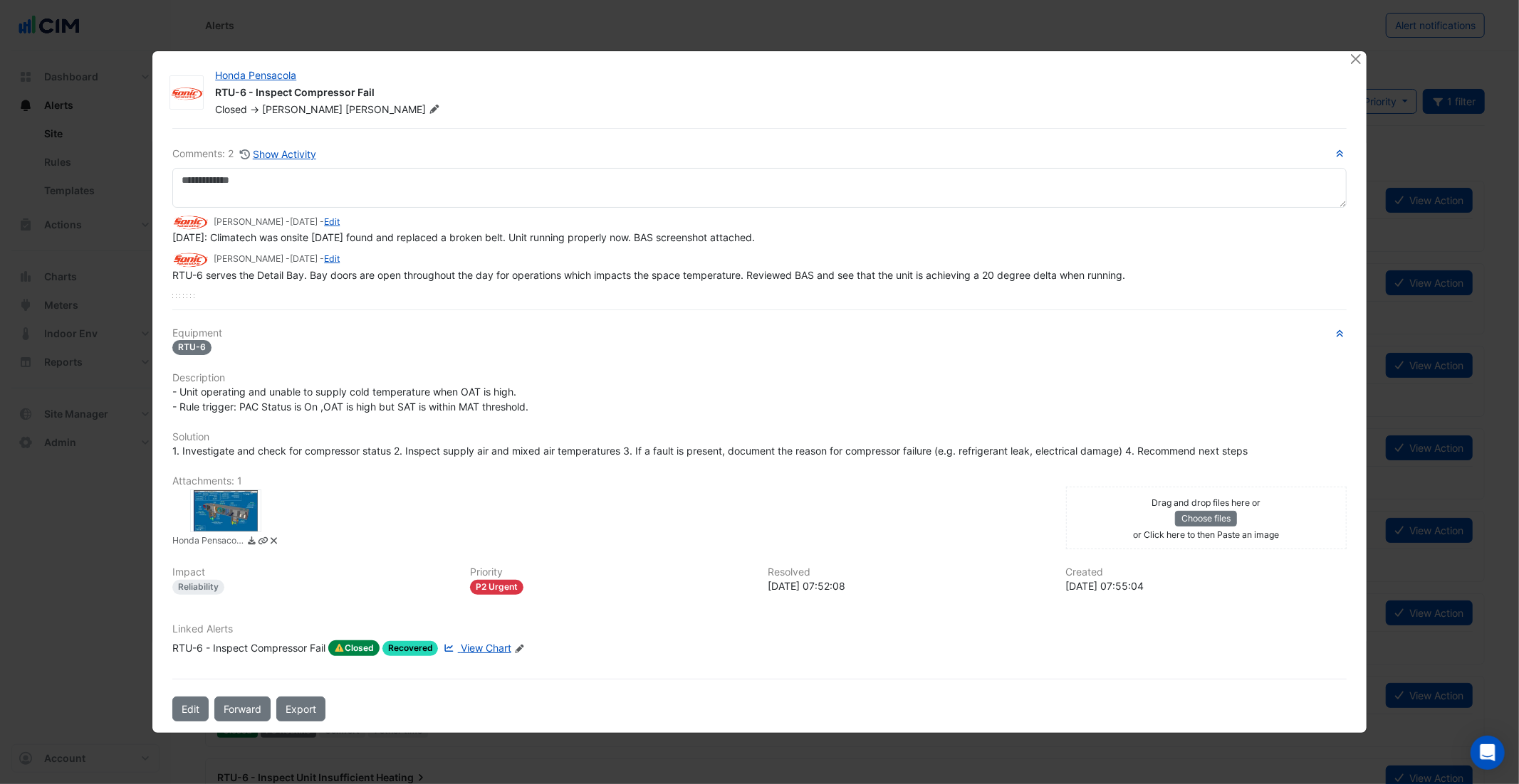
click at [259, 522] on div at bounding box center [225, 510] width 71 height 43
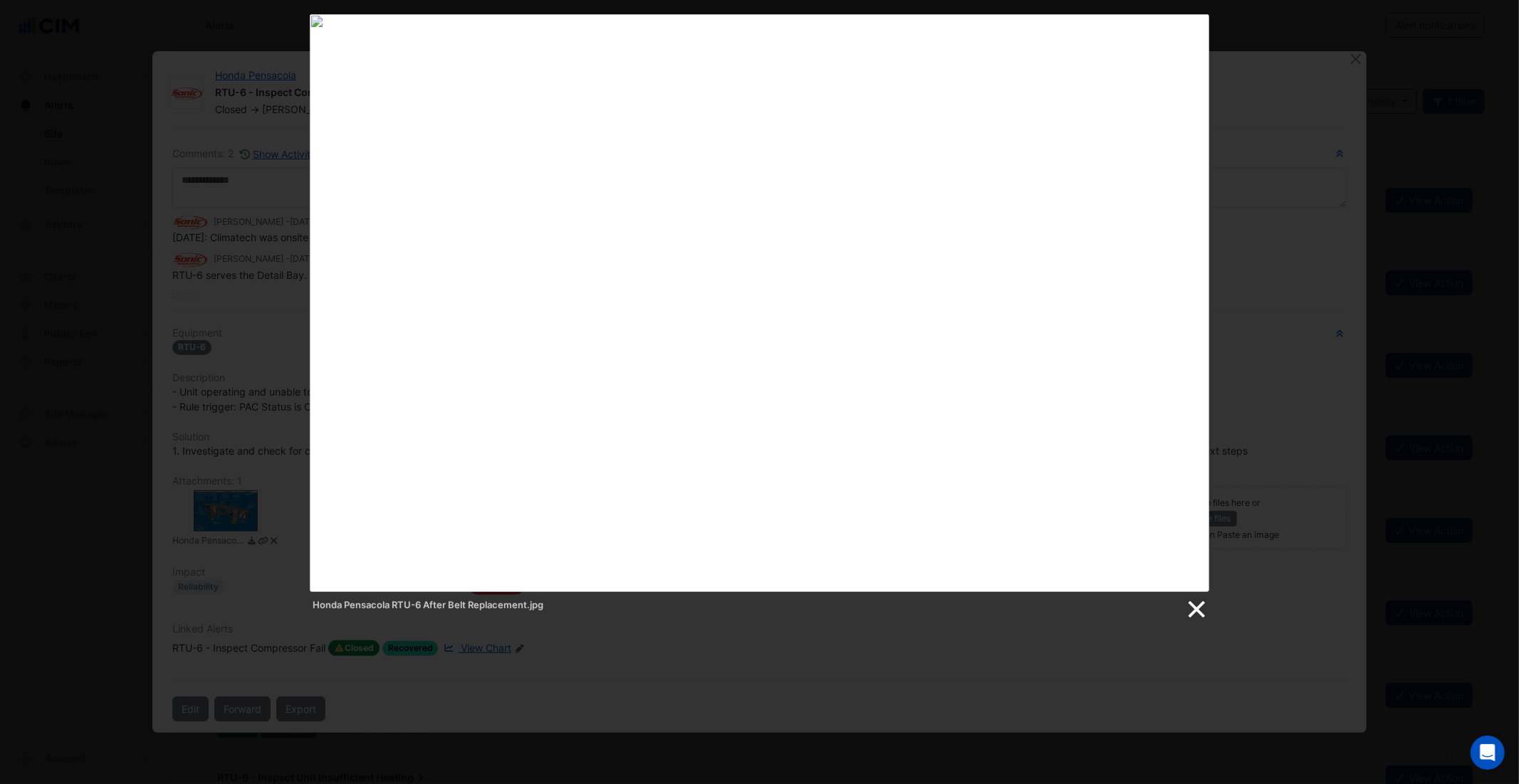
click at [1196, 611] on link at bounding box center [1195, 610] width 21 height 21
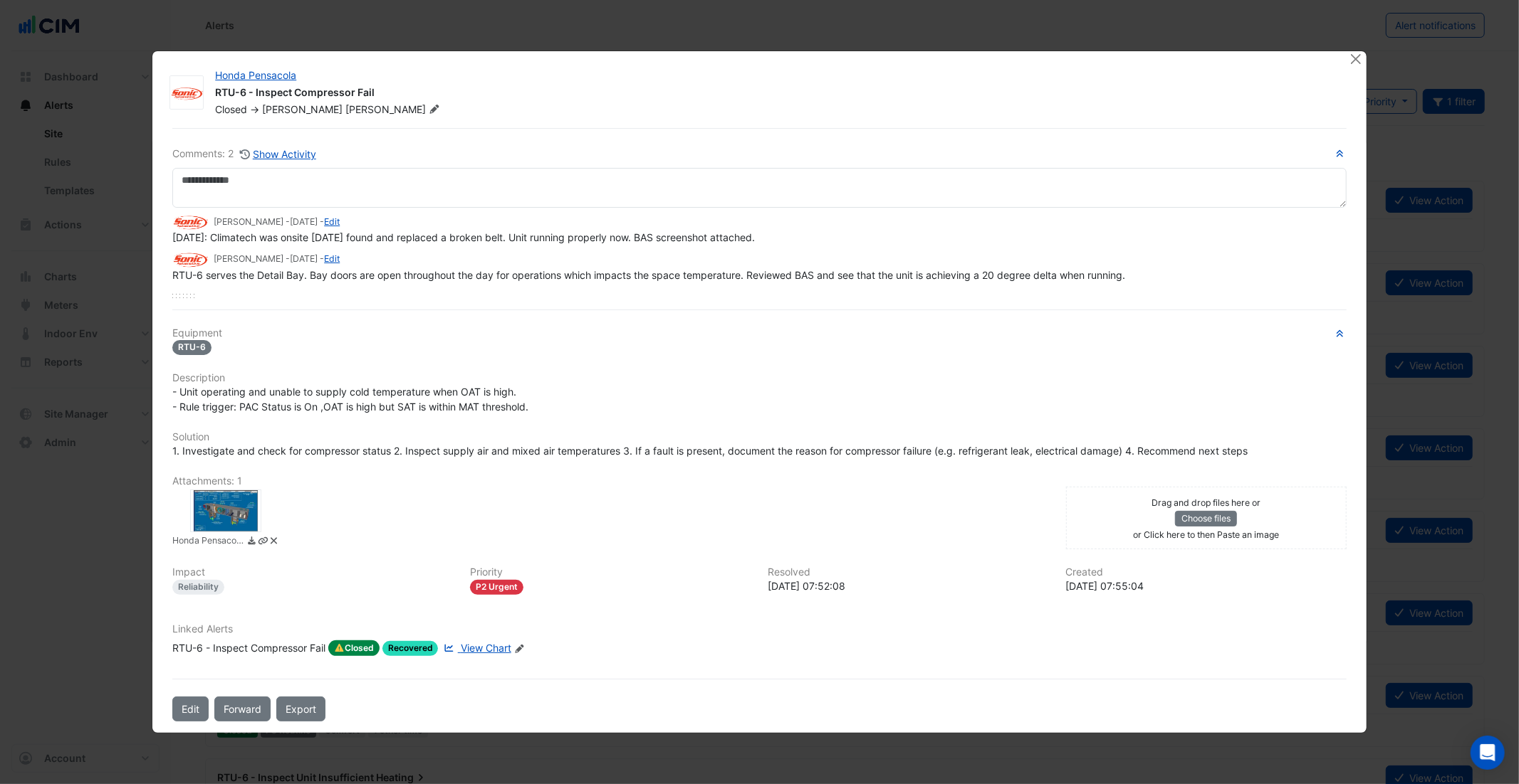
click at [1355, 66] on div at bounding box center [1357, 60] width 18 height 17
click at [1355, 62] on button "Close" at bounding box center [1355, 59] width 15 height 15
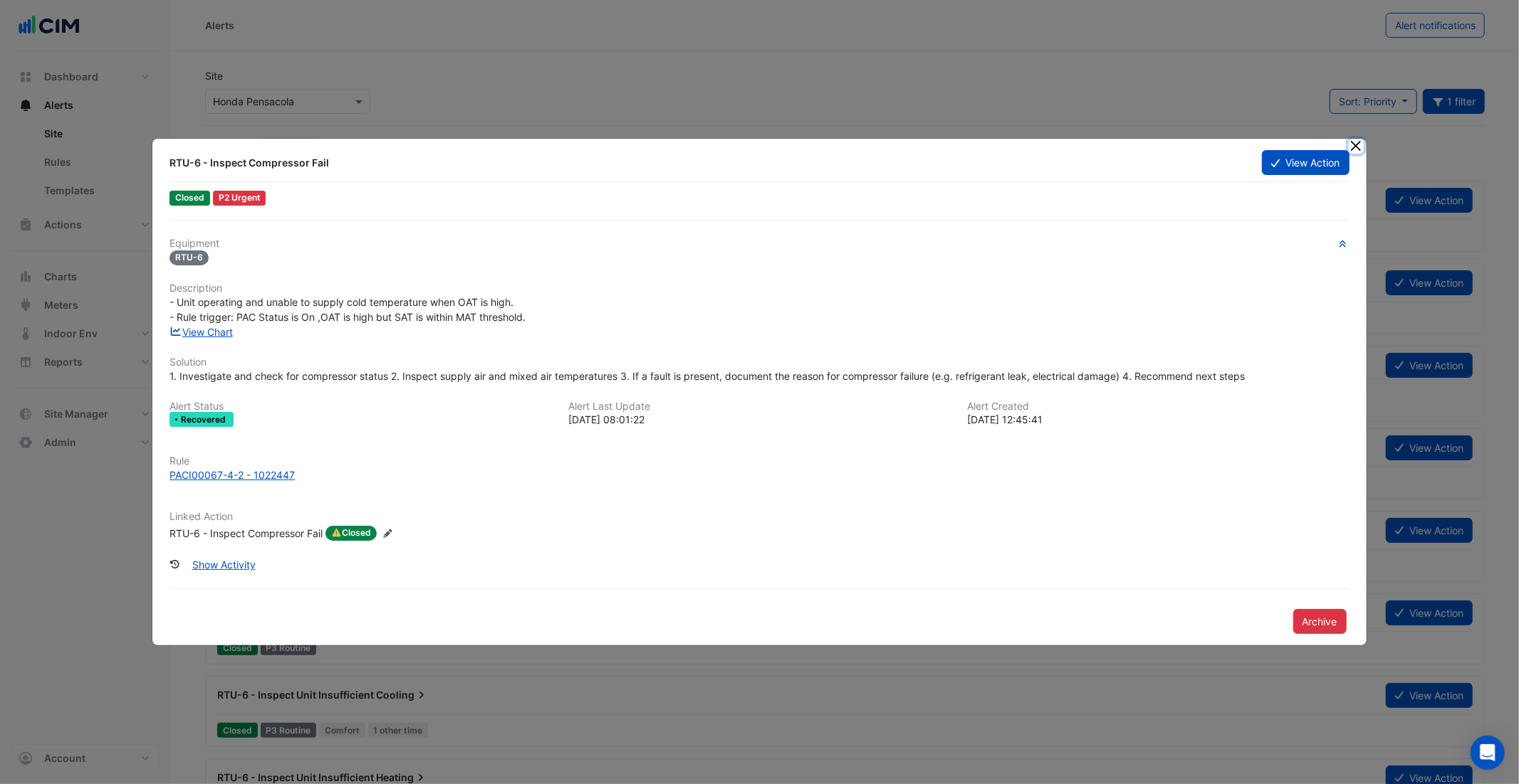
click at [1352, 142] on button "Close" at bounding box center [1355, 146] width 15 height 15
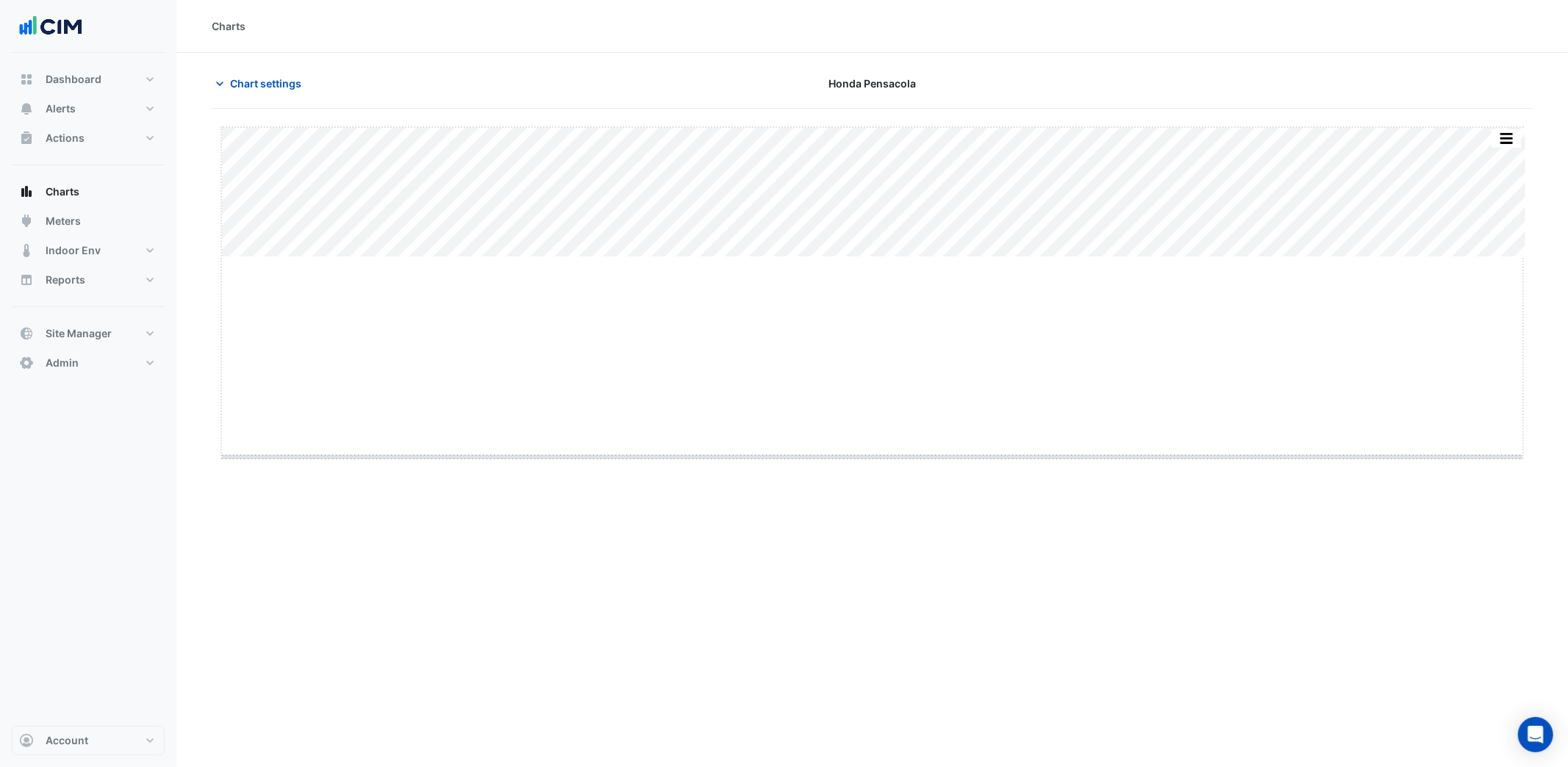
drag, startPoint x: 872, startPoint y: 257, endPoint x: 862, endPoint y: 457, distance: 200.2
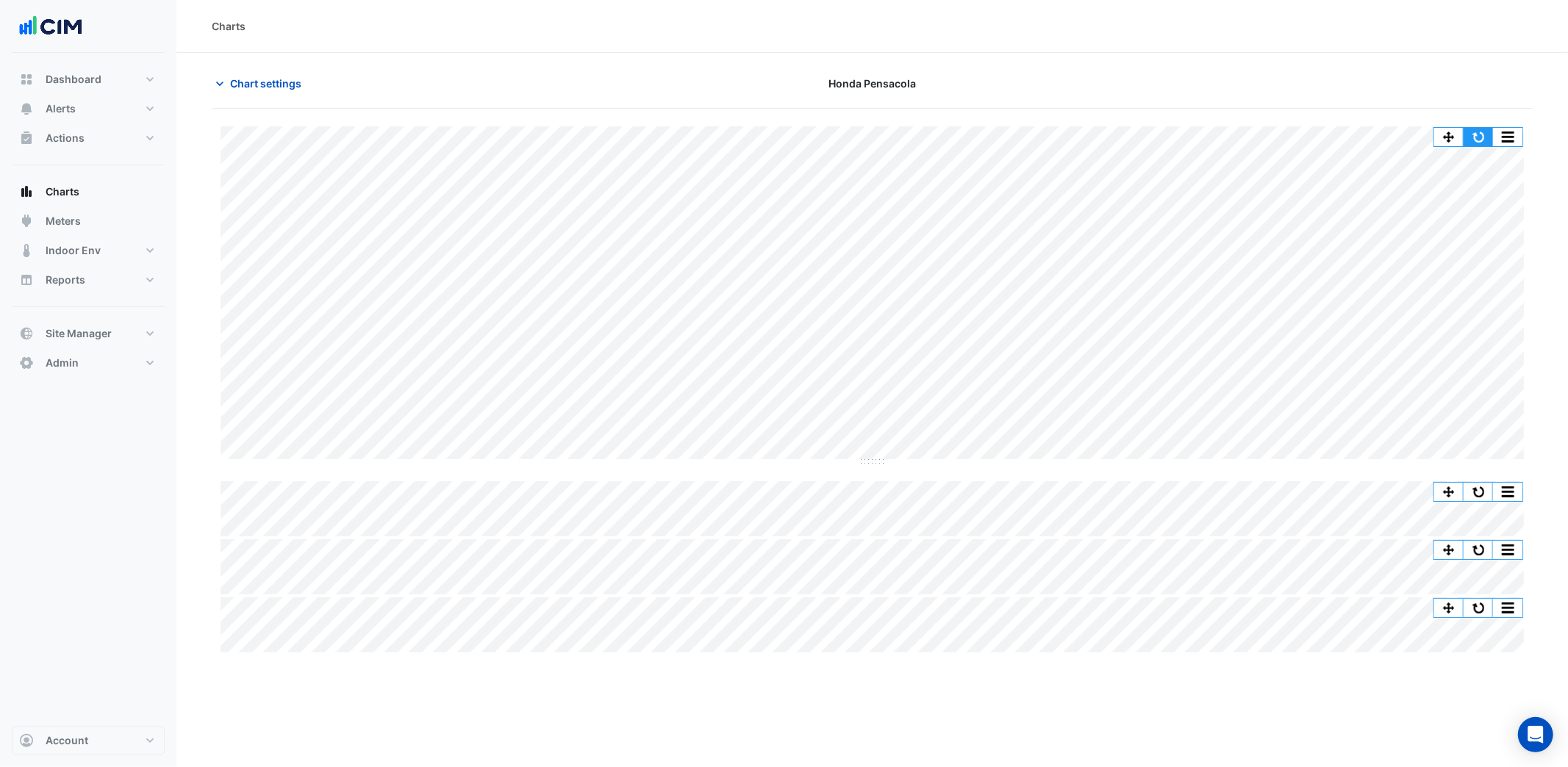
click at [1479, 139] on button "button" at bounding box center [1478, 136] width 30 height 18
click at [285, 82] on span "Chart settings" at bounding box center [266, 83] width 71 height 15
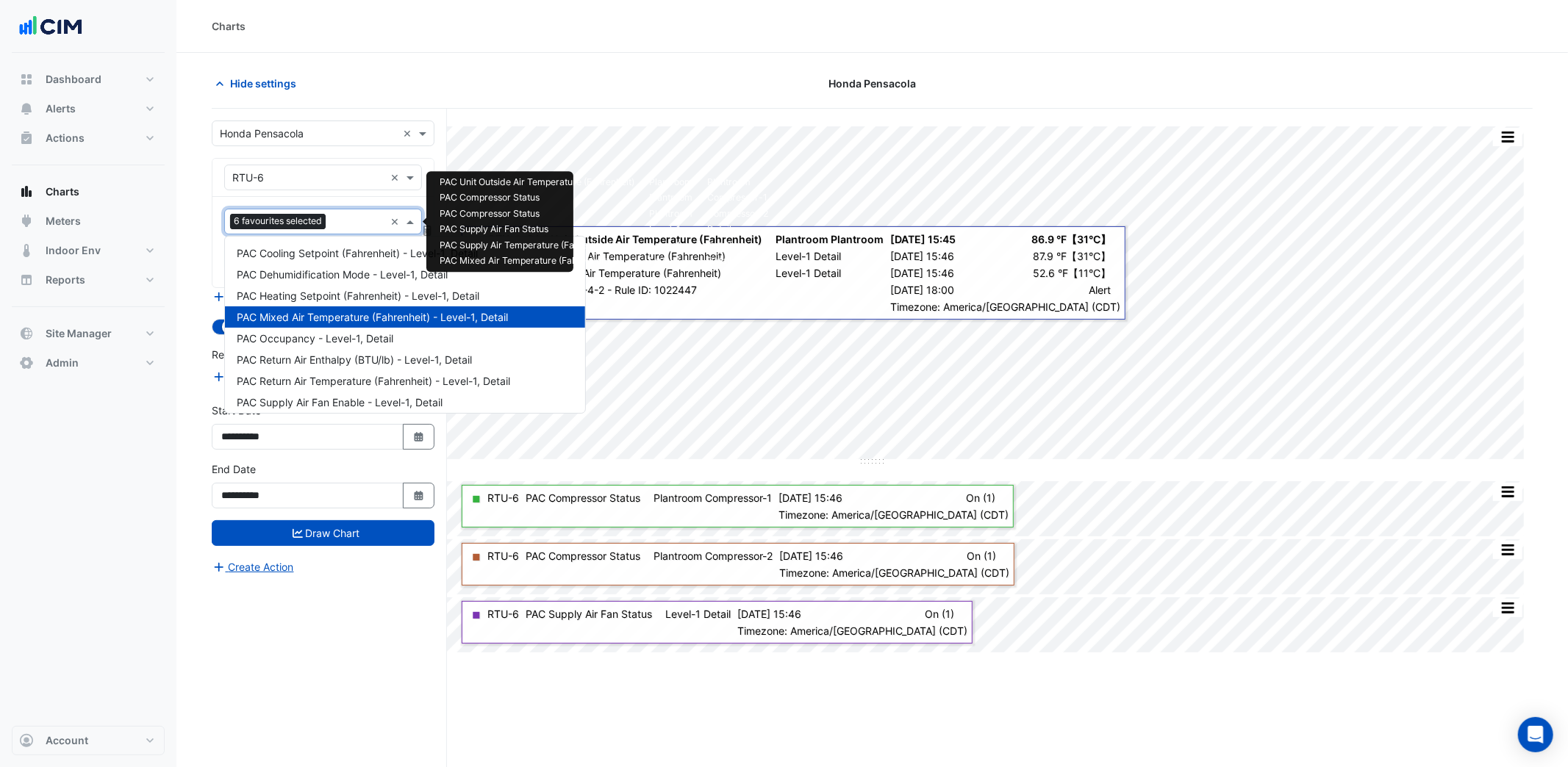
click at [349, 222] on input "text" at bounding box center [358, 222] width 53 height 15
type input "*"
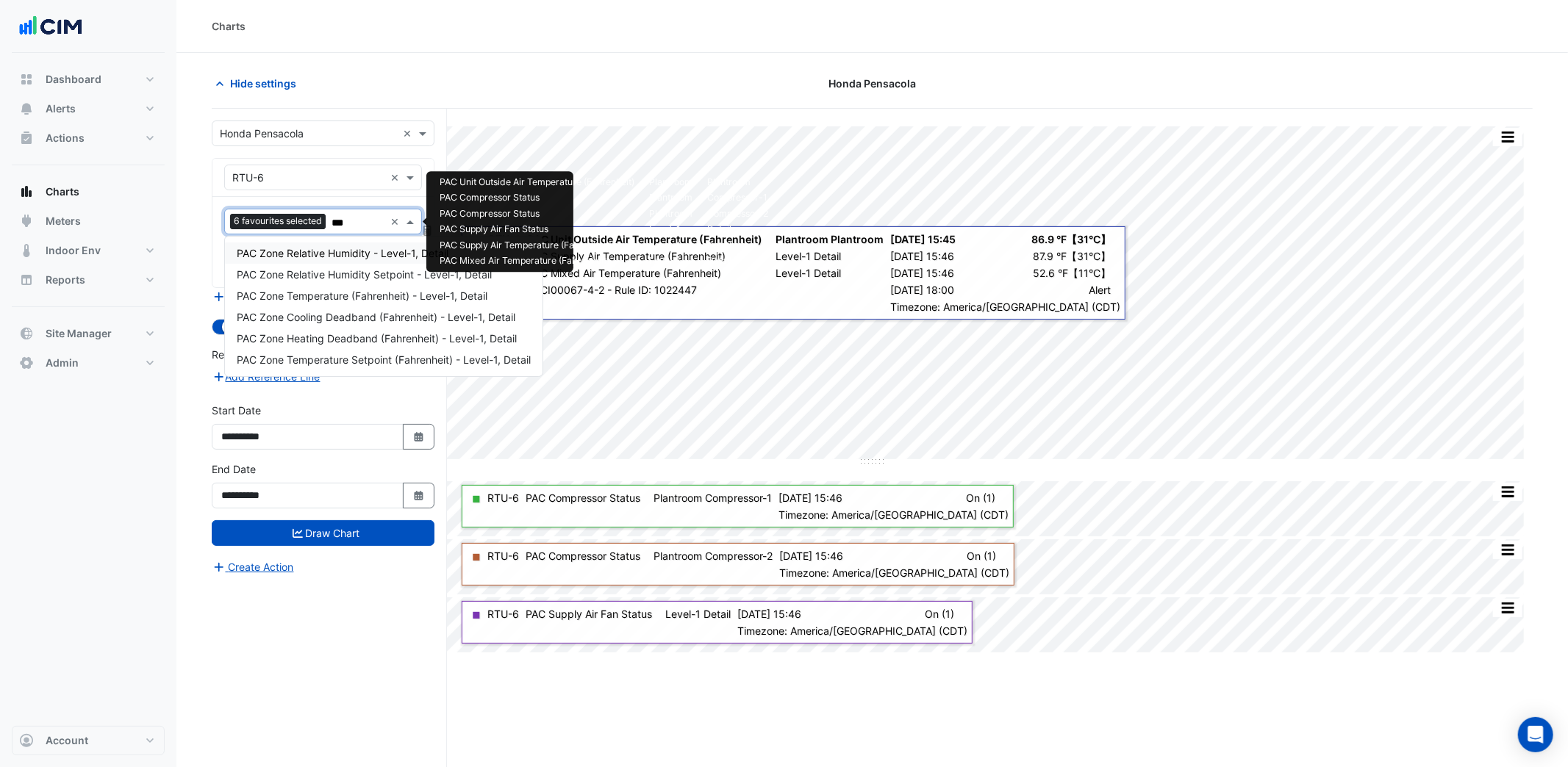
type input "****"
click at [368, 297] on span "PAC Zone Temperature (Fahrenheit) - Level-1, Detail" at bounding box center [361, 295] width 250 height 13
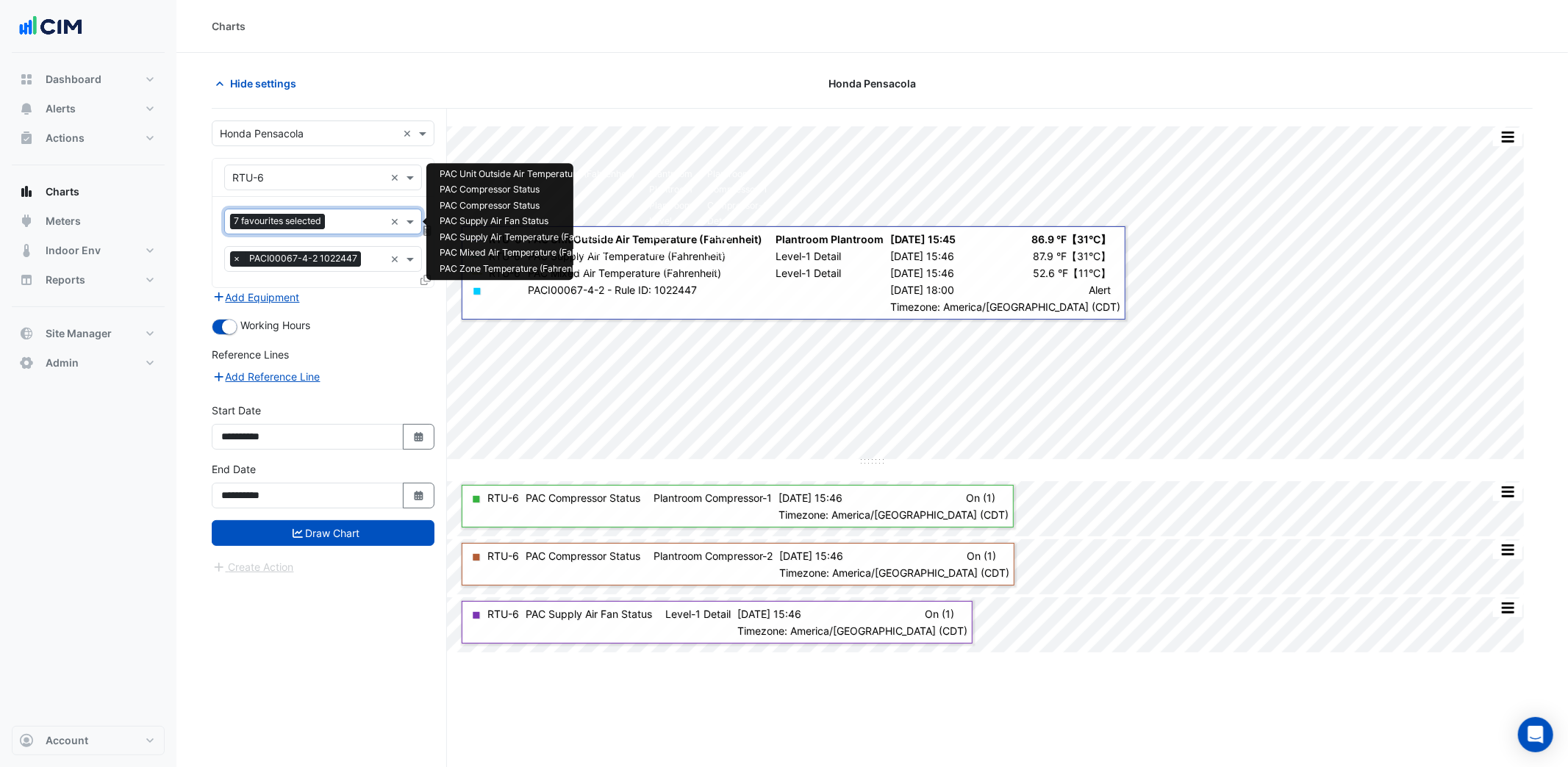
click at [336, 220] on input "text" at bounding box center [357, 222] width 53 height 15
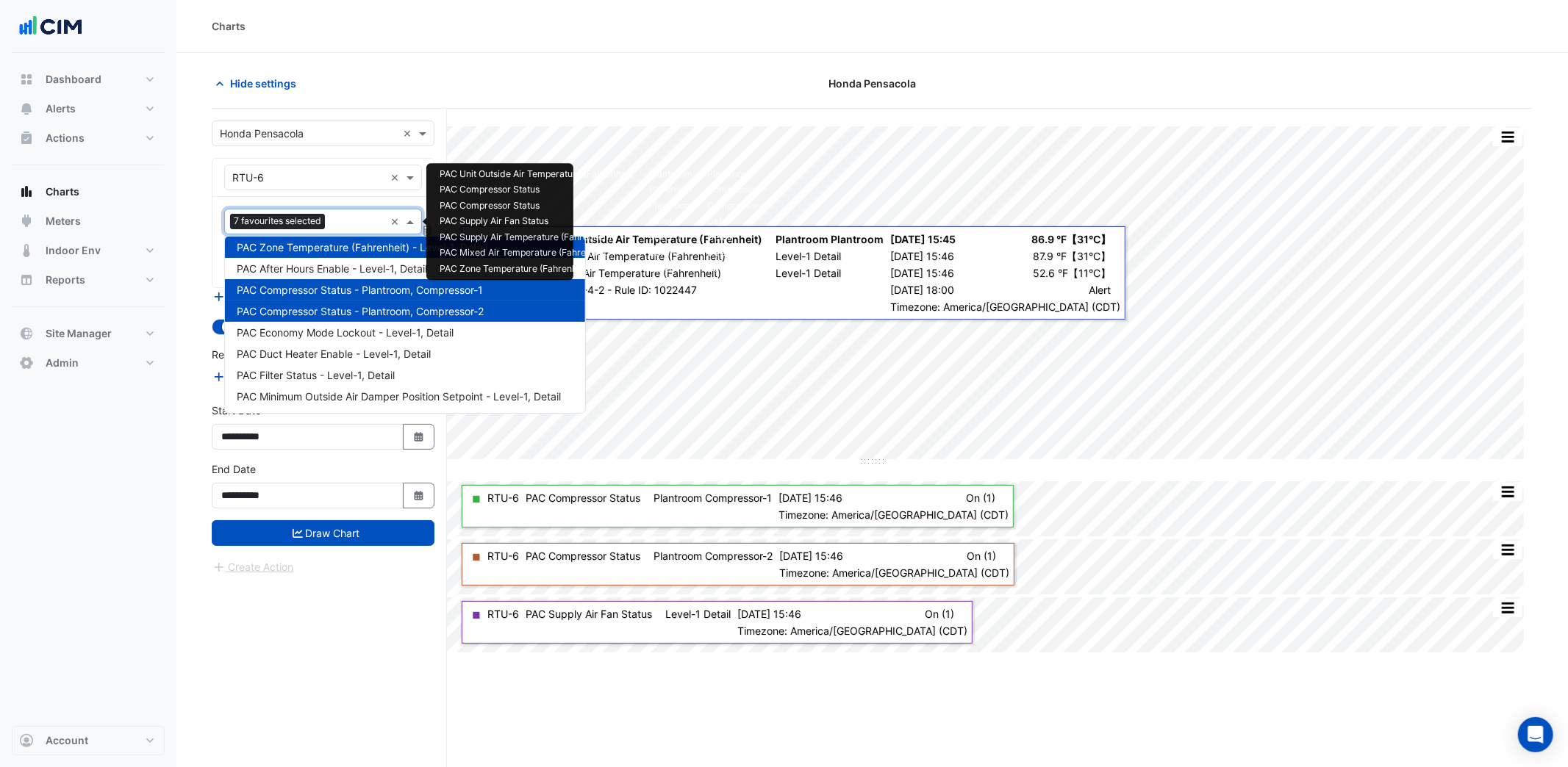
type input "*"
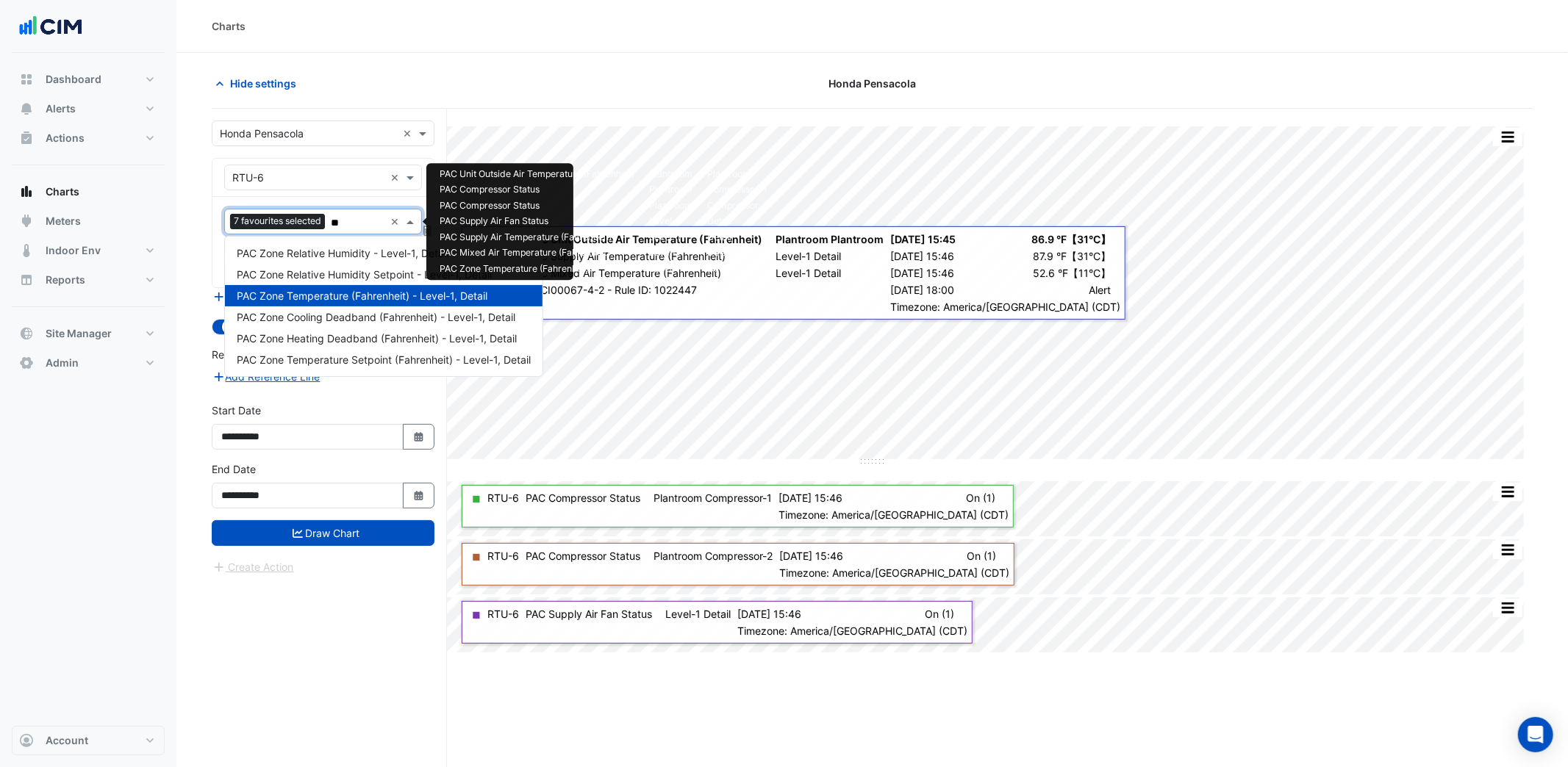
type input "***"
click at [368, 358] on span "PAC Zone Temperature Setpoint (Fahrenheit) - Level-1, Detail" at bounding box center [383, 360] width 294 height 13
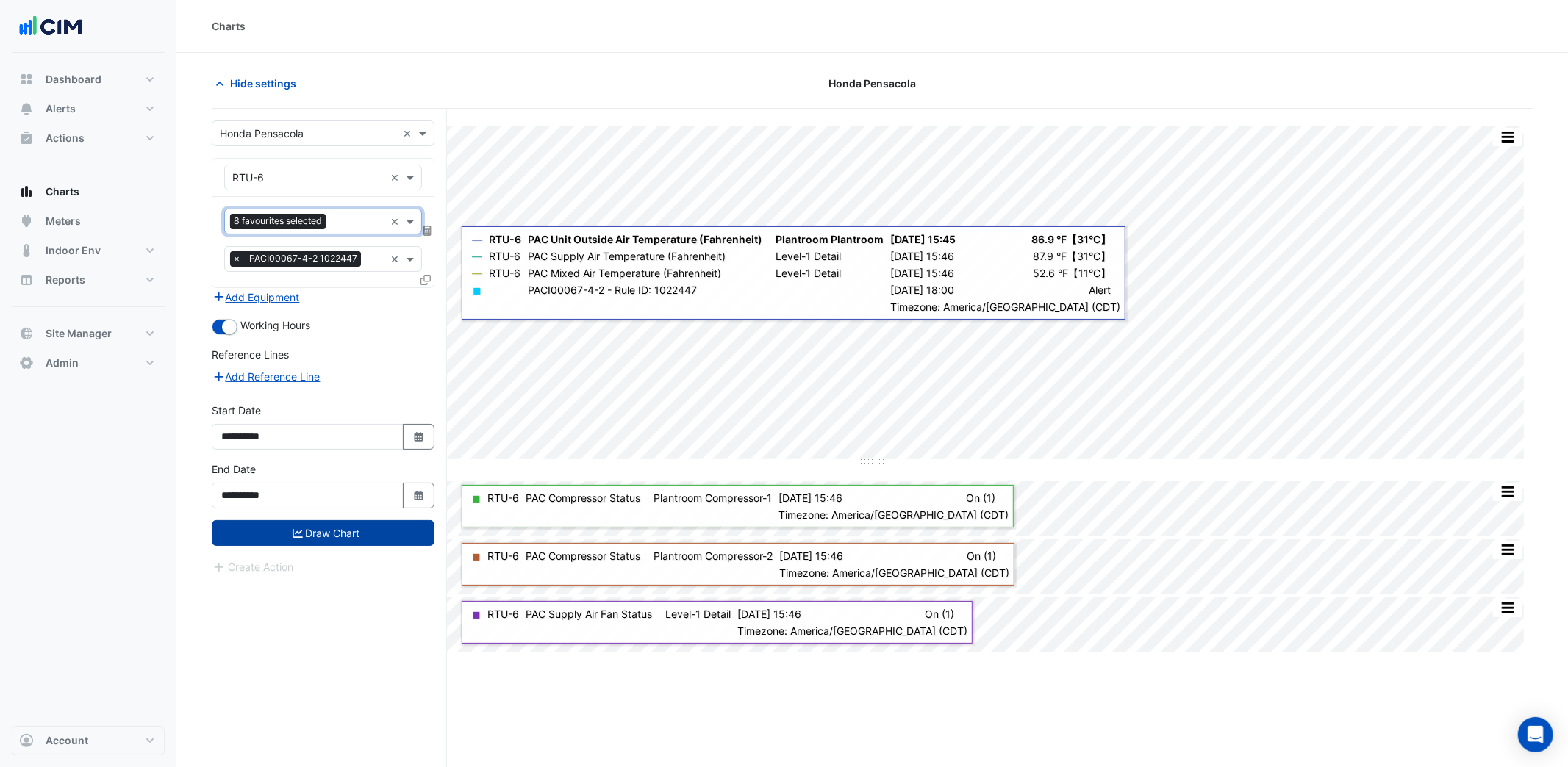
click at [352, 528] on button "Draw Chart" at bounding box center [323, 533] width 222 height 25
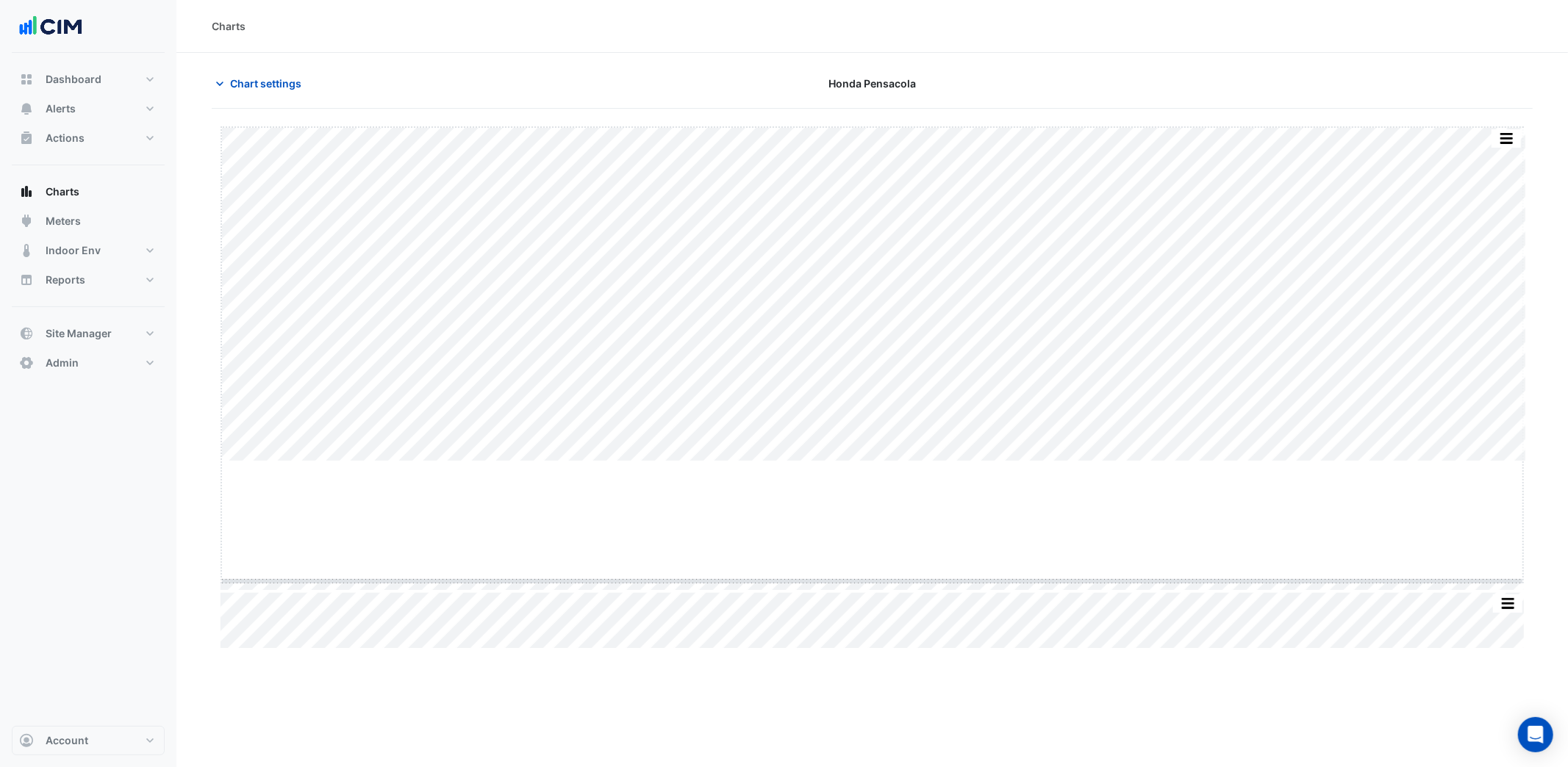
drag, startPoint x: 876, startPoint y: 460, endPoint x: 876, endPoint y: 641, distance: 181.0
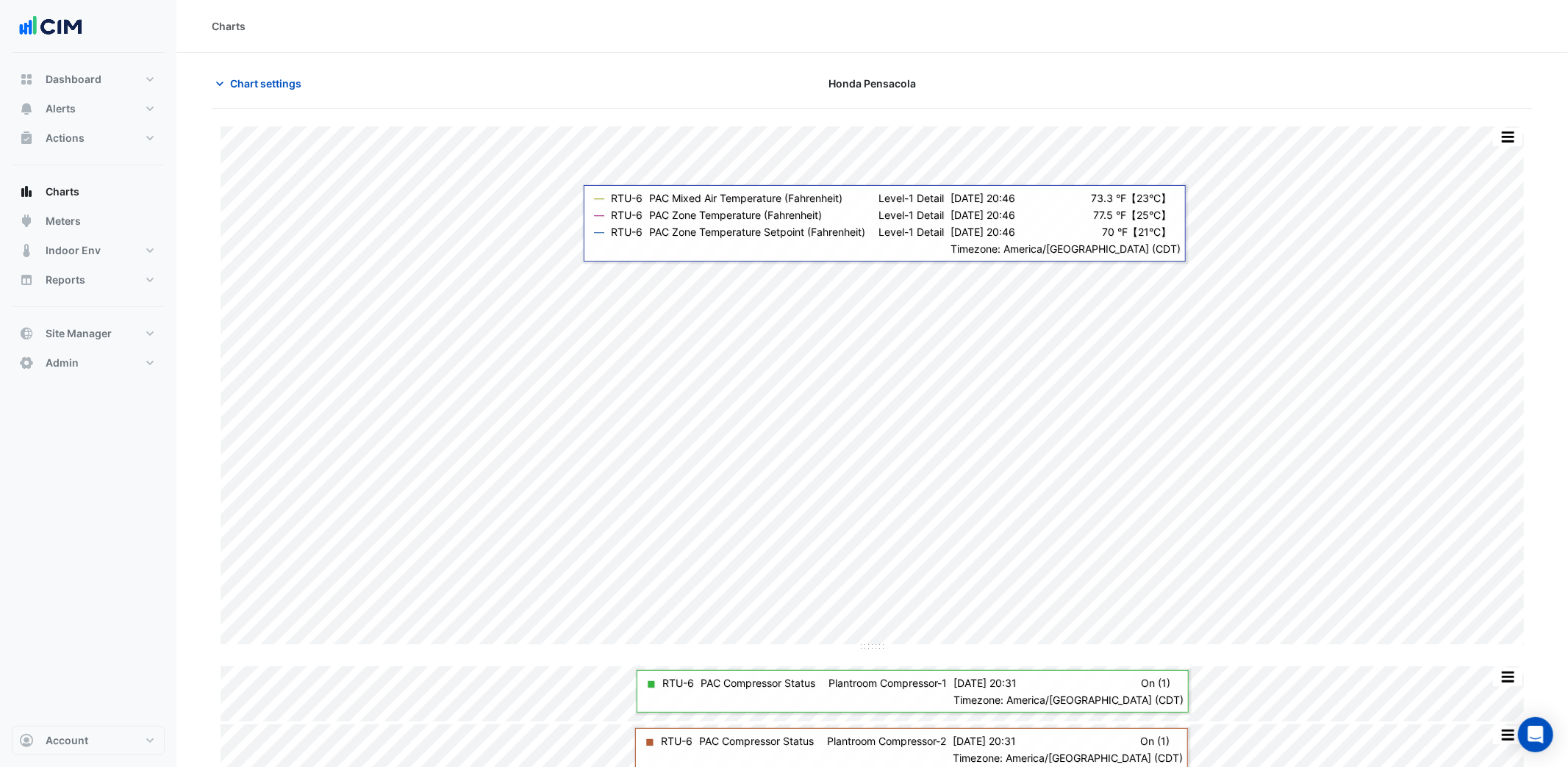
scroll to position [73, 0]
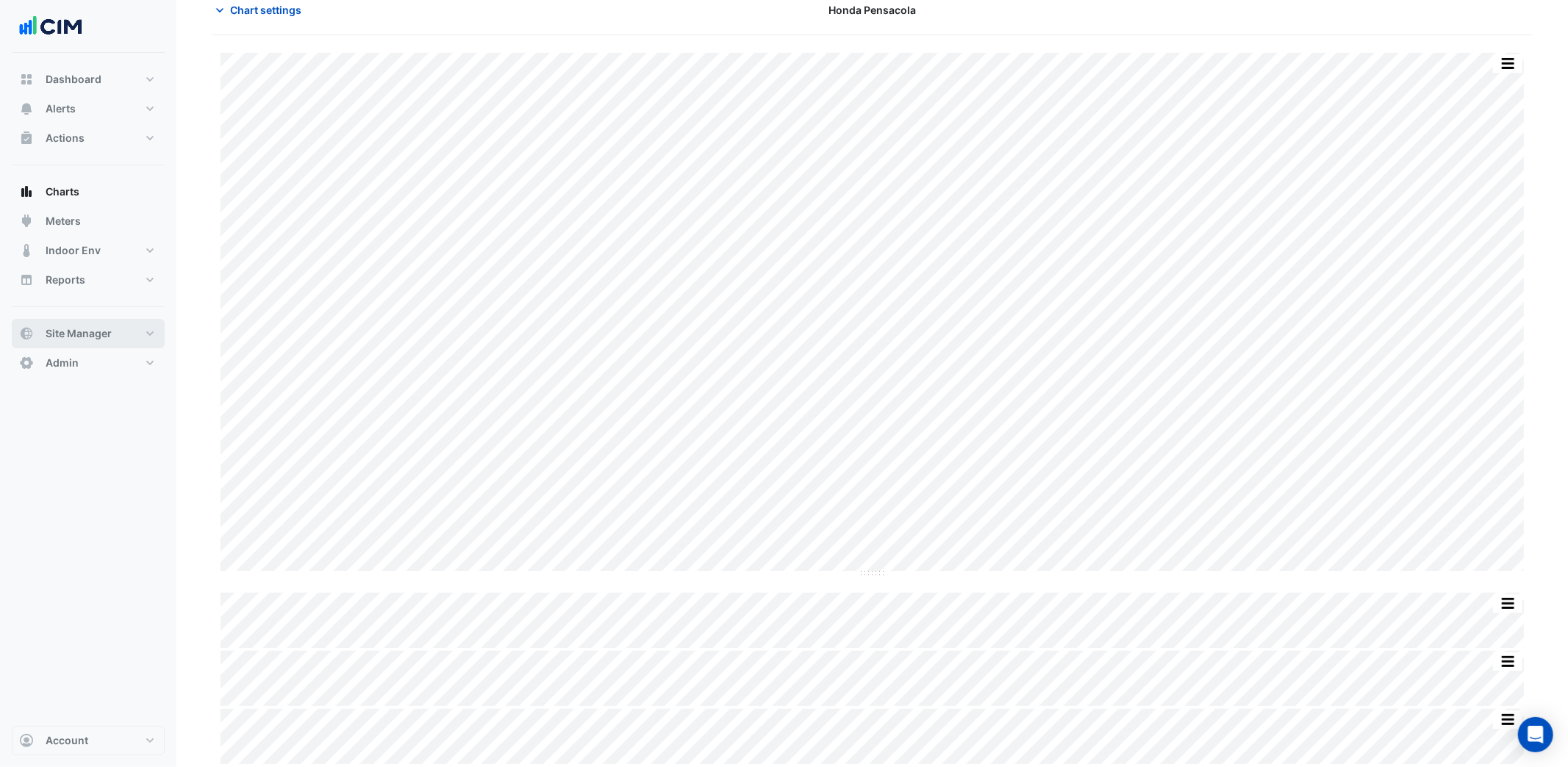
click at [108, 338] on span "Site Manager" at bounding box center [78, 333] width 66 height 14
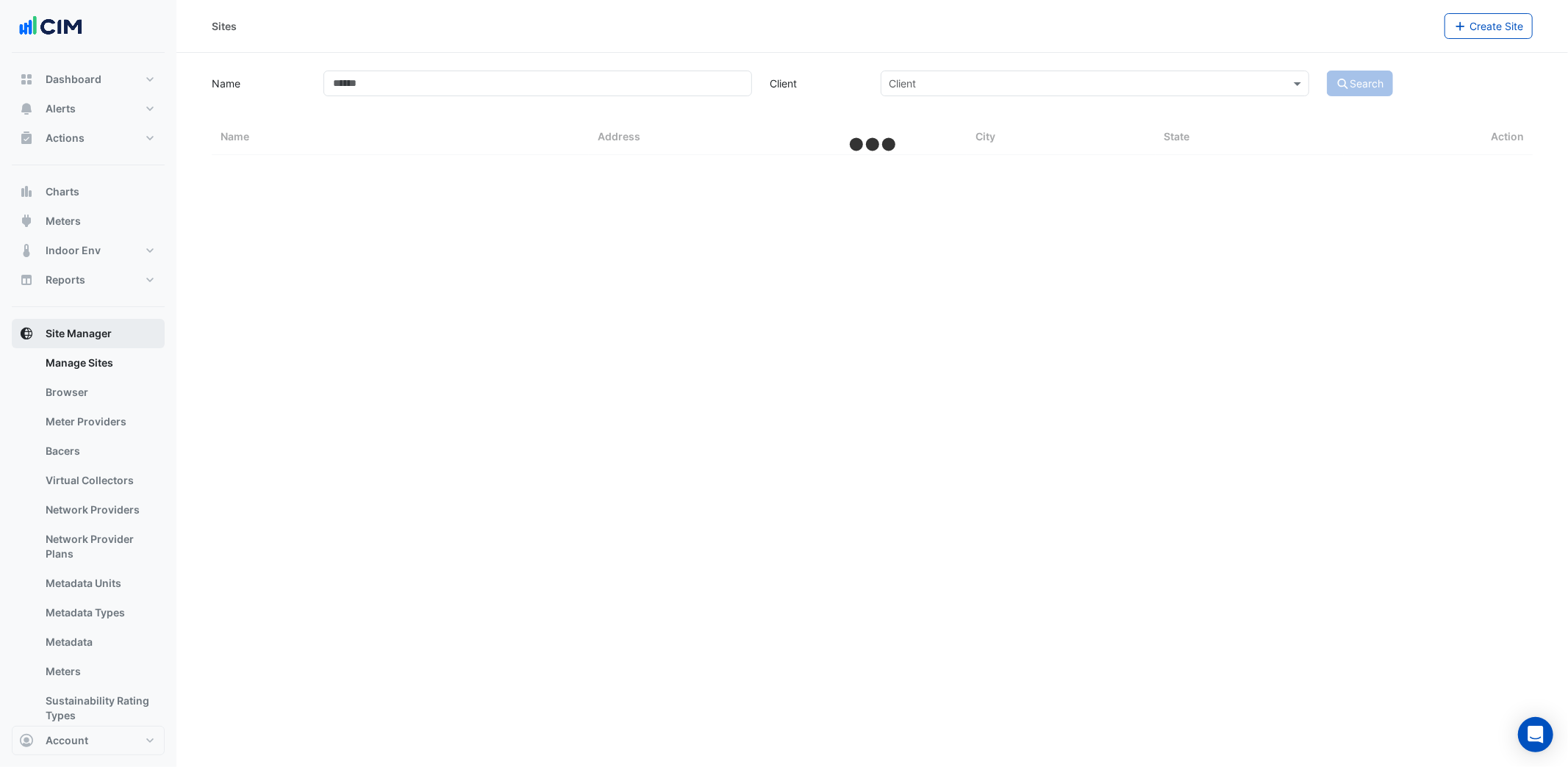
select select "***"
